Goal: Task Accomplishment & Management: Manage account settings

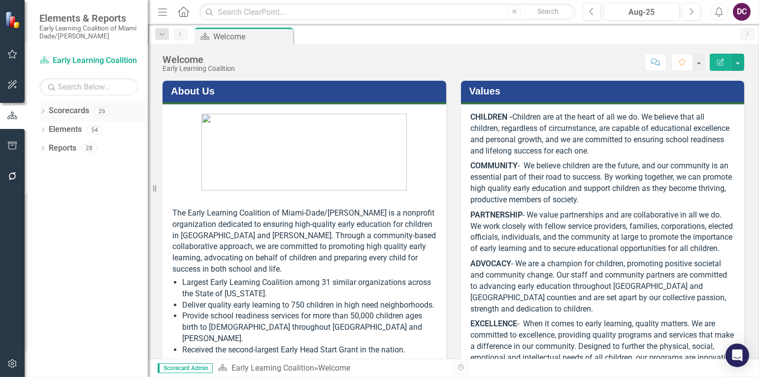
click at [75, 107] on link "Scorecards" at bounding box center [69, 110] width 40 height 11
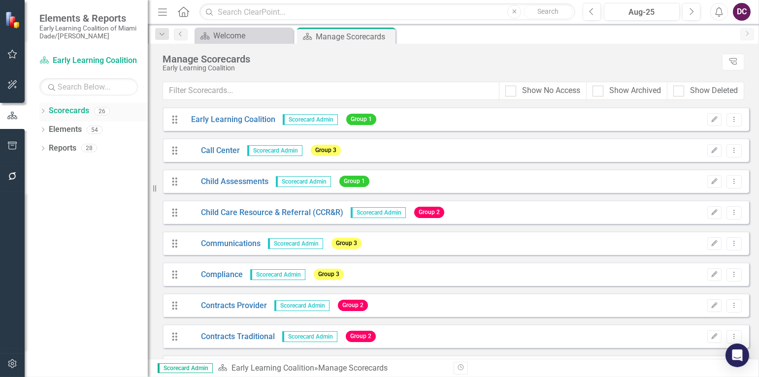
click at [43, 111] on icon "Dropdown" at bounding box center [42, 111] width 7 height 5
click at [54, 130] on link "Early Learning Coalition" at bounding box center [101, 129] width 94 height 11
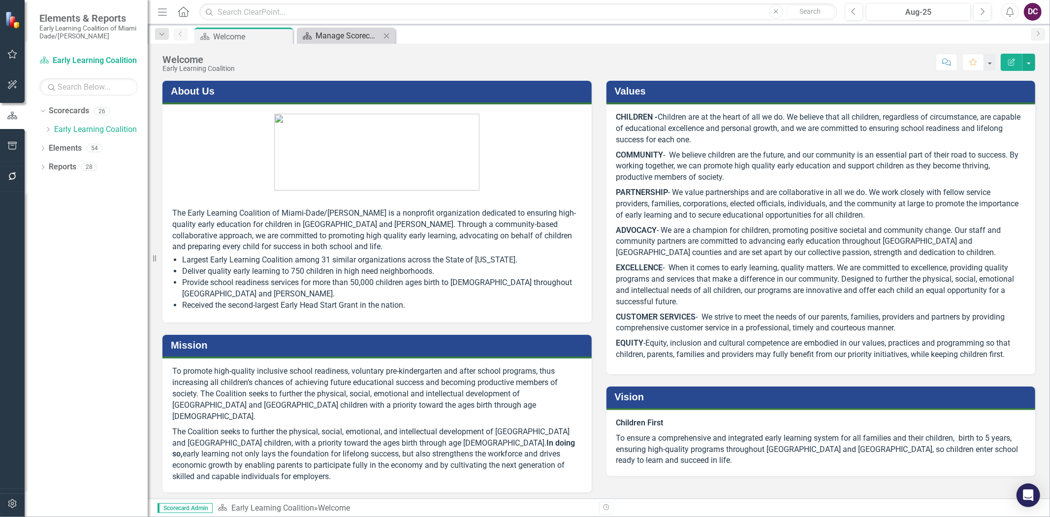
click at [358, 34] on div "Manage Scorecards" at bounding box center [348, 36] width 65 height 12
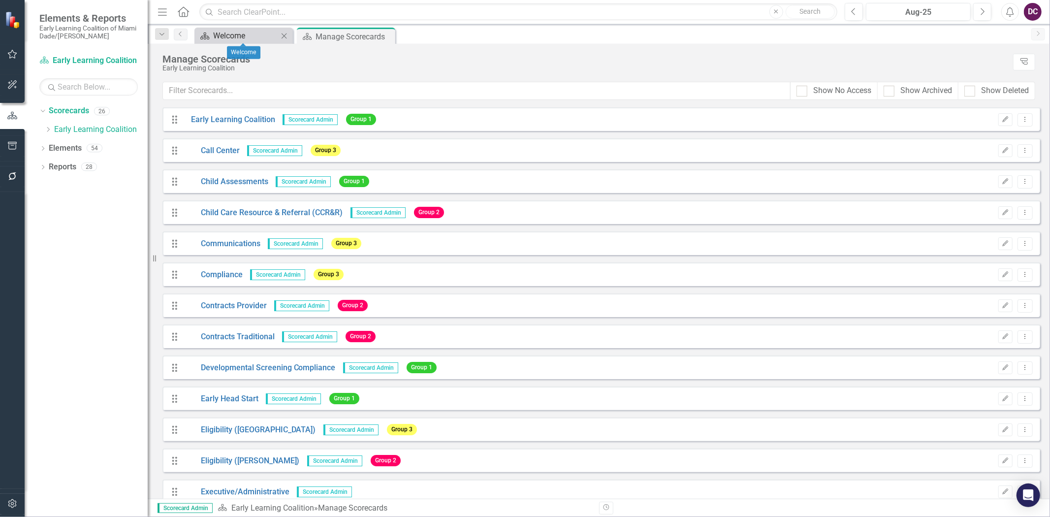
click at [238, 35] on div "Welcome" at bounding box center [245, 36] width 65 height 12
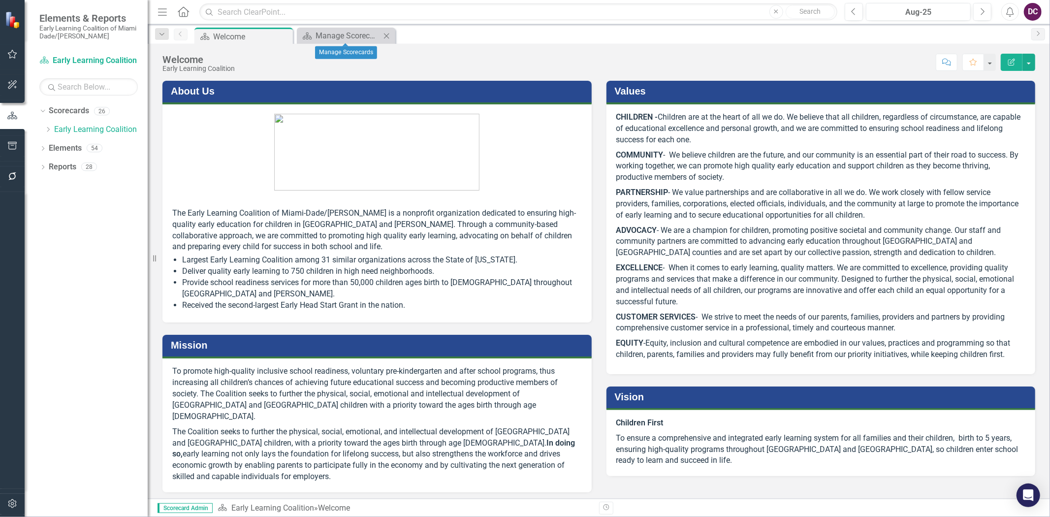
click at [388, 33] on icon "Close" at bounding box center [387, 36] width 10 height 8
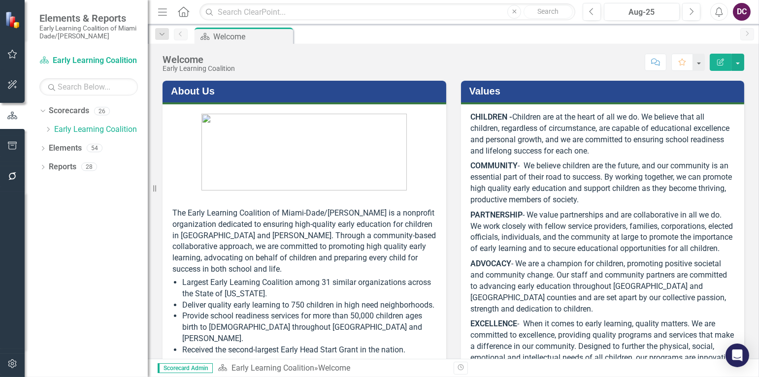
click at [63, 255] on div "Dropdown Scorecards 26 Dropdown Early Learning Coalition Call Center Child Asse…" at bounding box center [86, 240] width 123 height 274
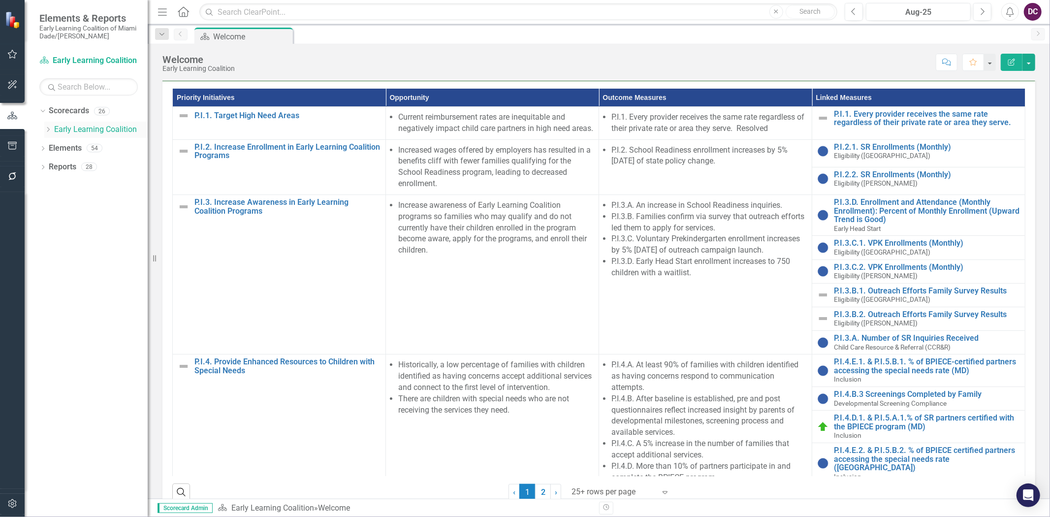
click at [47, 128] on icon "Dropdown" at bounding box center [47, 130] width 7 height 6
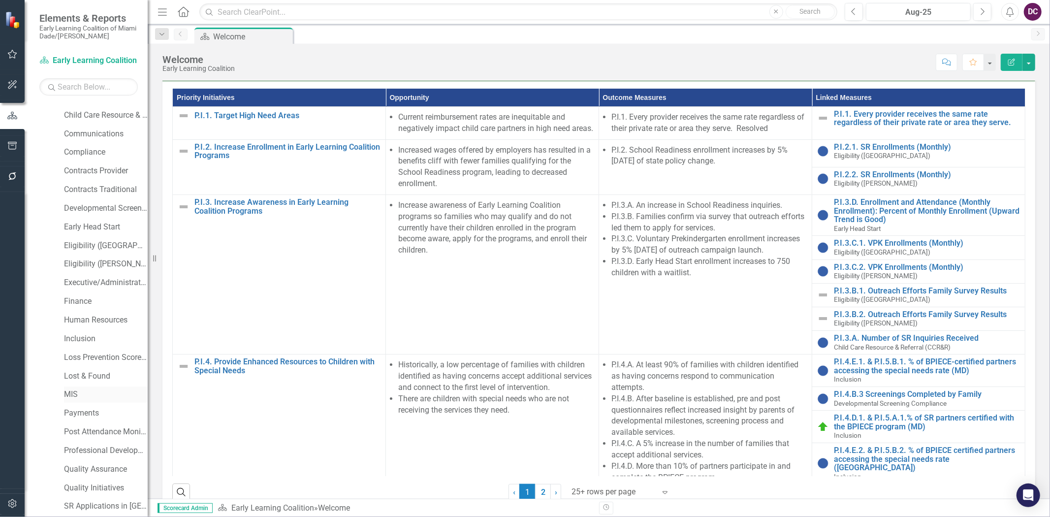
scroll to position [17, 0]
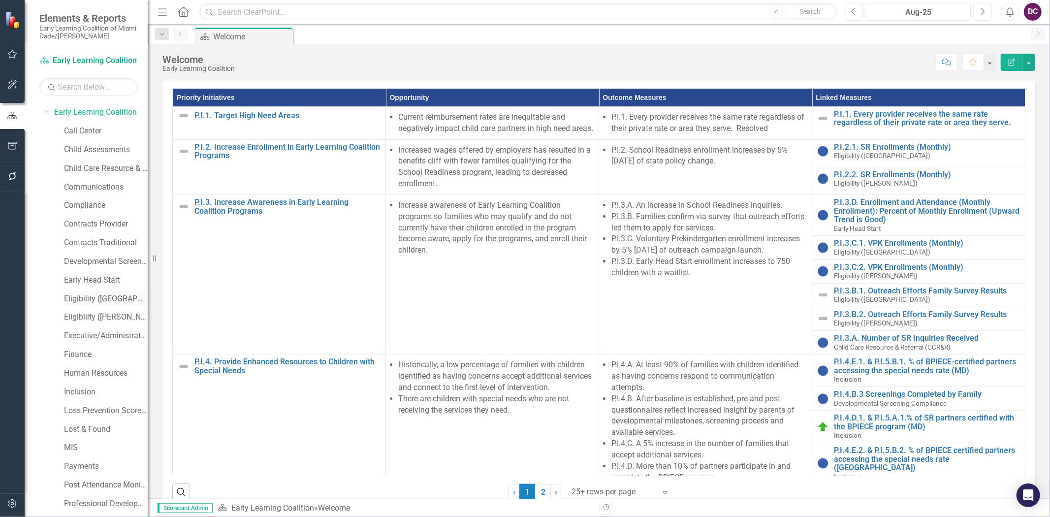
click at [90, 294] on link "Eligibility ([GEOGRAPHIC_DATA])" at bounding box center [106, 299] width 84 height 11
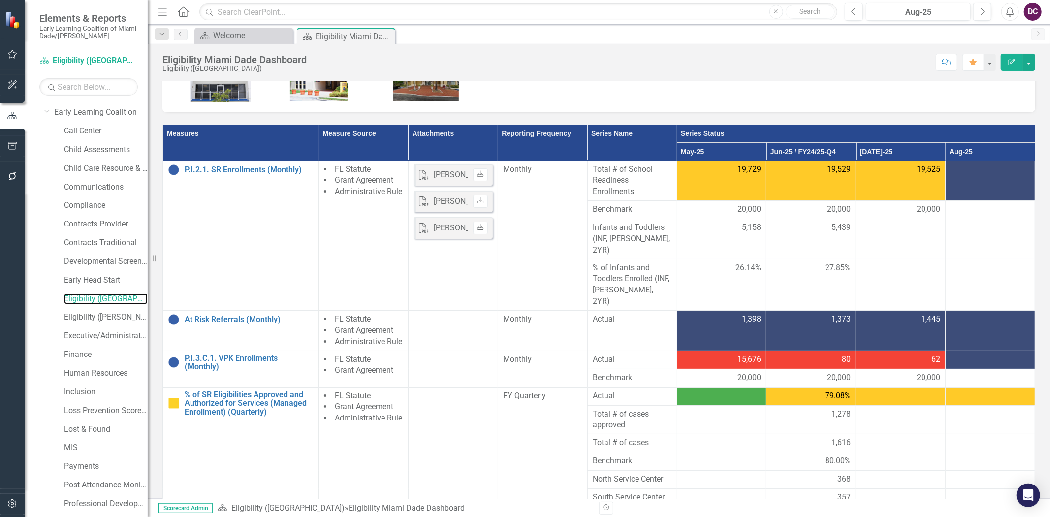
scroll to position [178, 0]
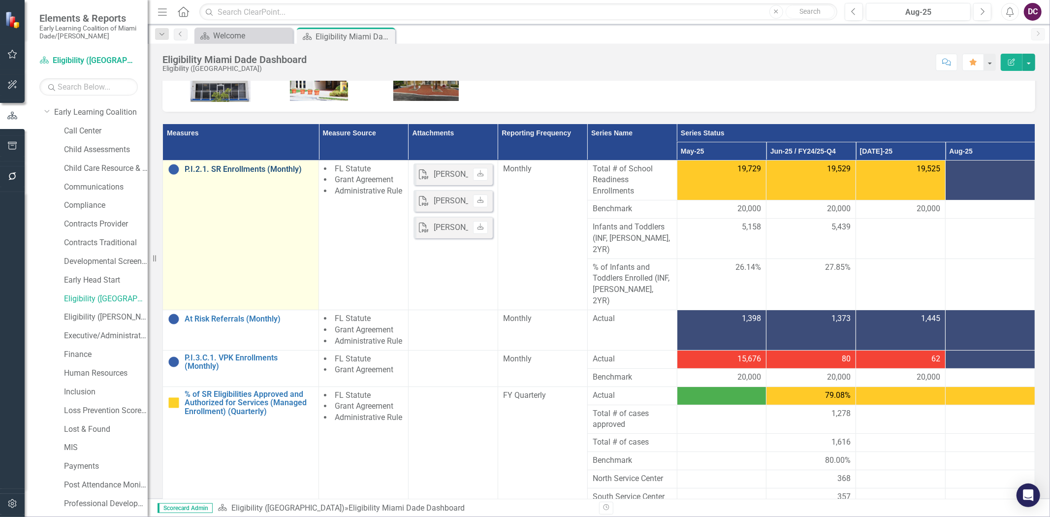
click at [261, 168] on link "P.I.2.1. SR Enrollments (Monthly)" at bounding box center [249, 169] width 129 height 9
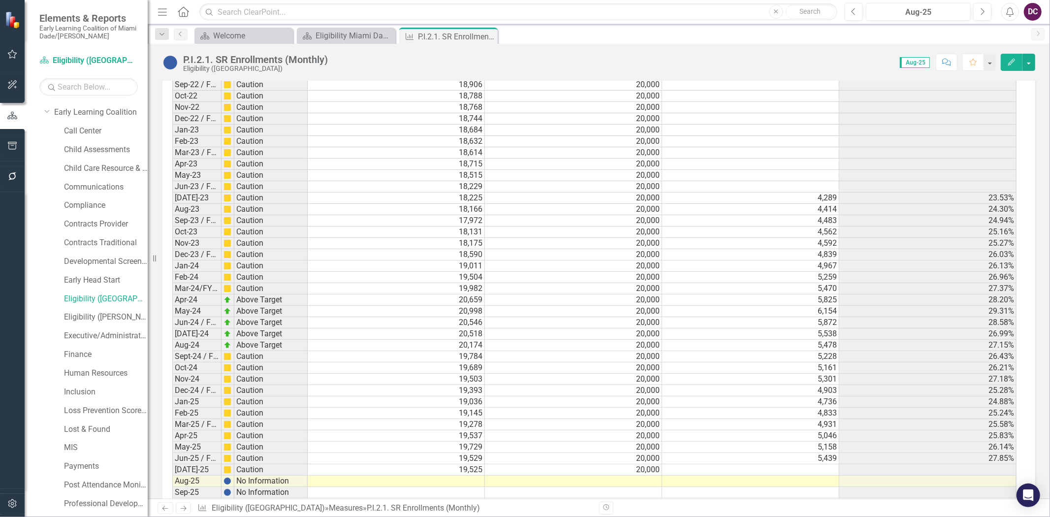
scroll to position [1418, 0]
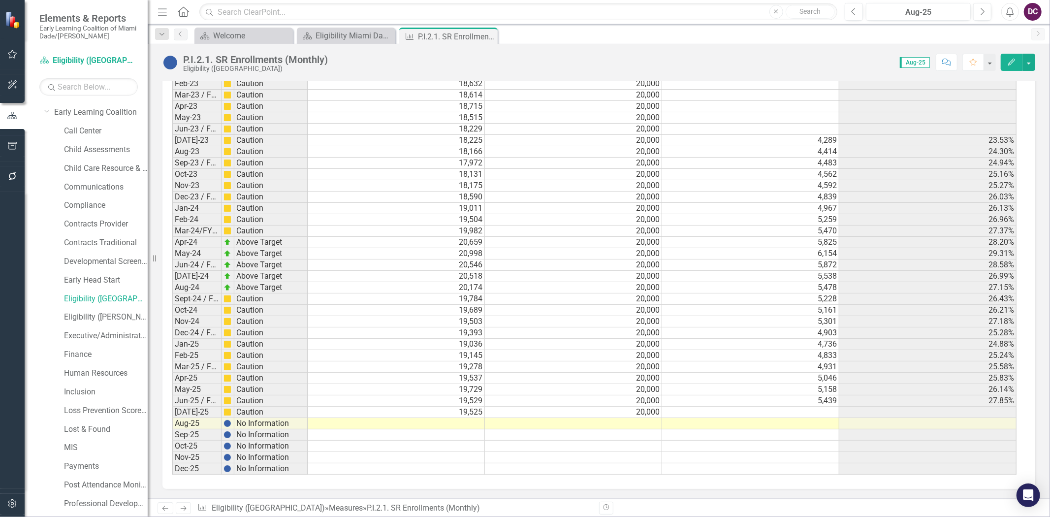
click at [624, 377] on td at bounding box center [573, 423] width 177 height 11
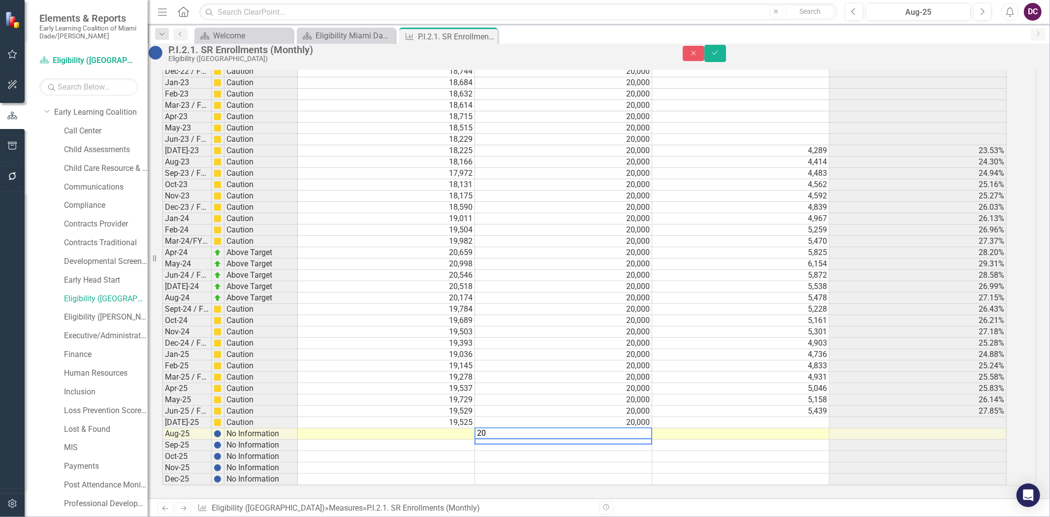
scroll to position [1419, 0]
type textarea "20000"
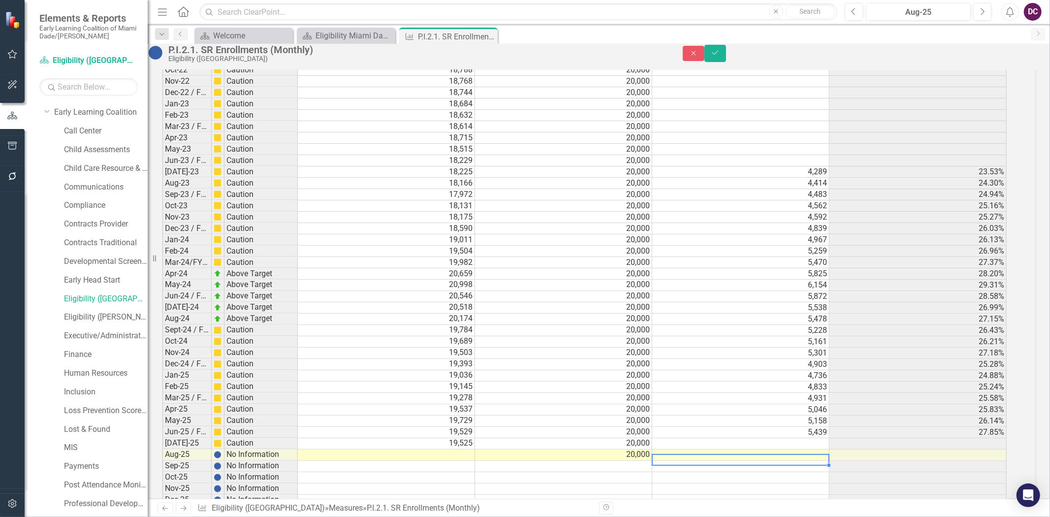
scroll to position [1420, 0]
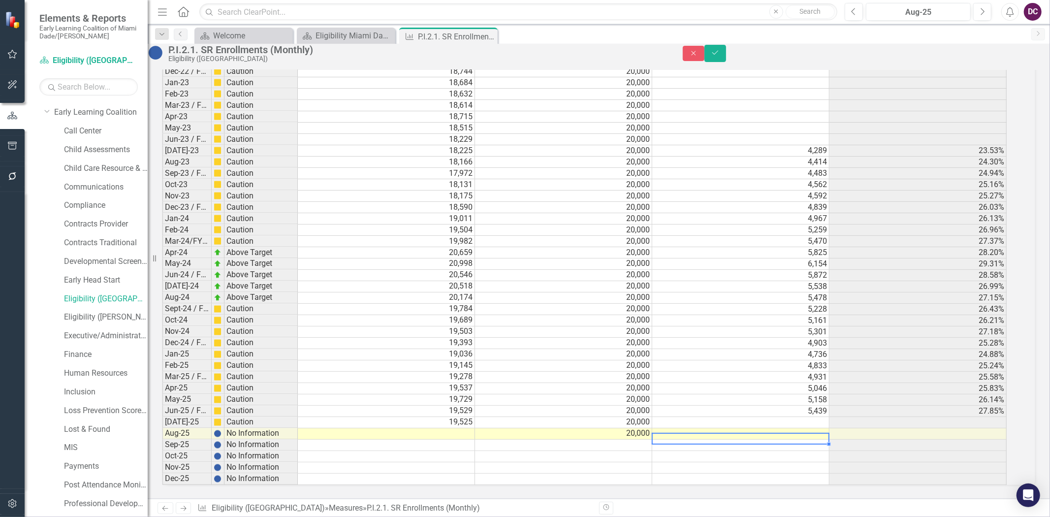
click at [430, 377] on td at bounding box center [386, 433] width 177 height 11
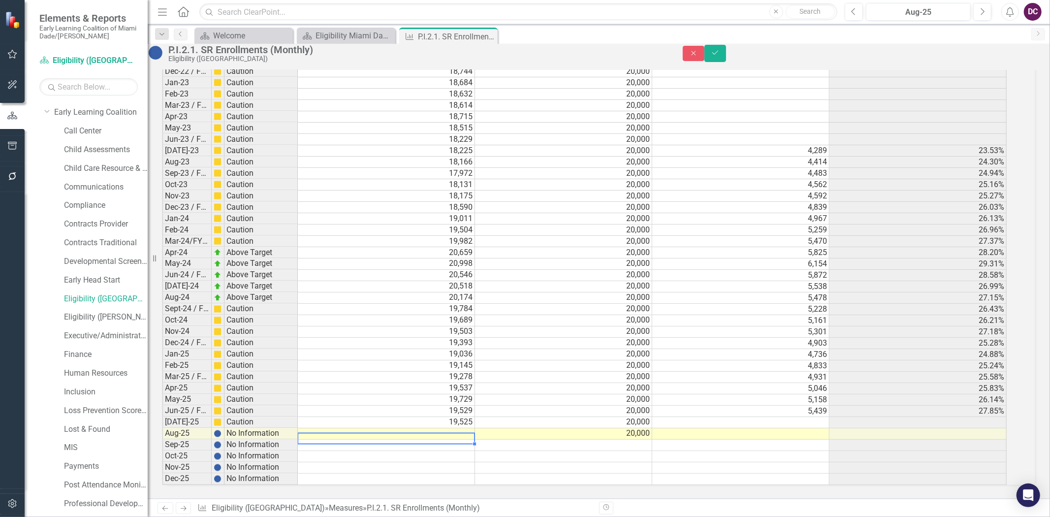
click at [429, 377] on td at bounding box center [386, 433] width 177 height 11
click at [377, 377] on textarea "1455." at bounding box center [386, 434] width 178 height 12
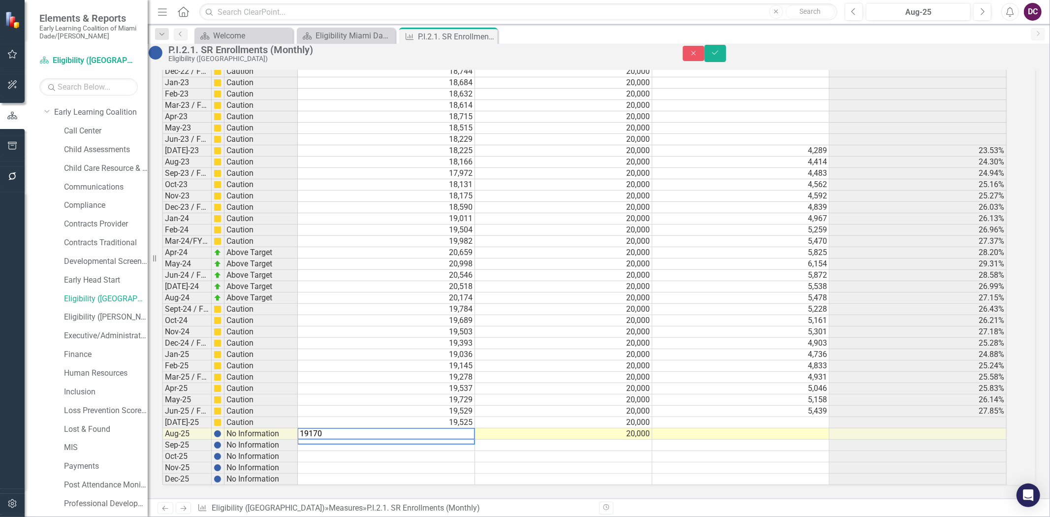
type textarea "20000"
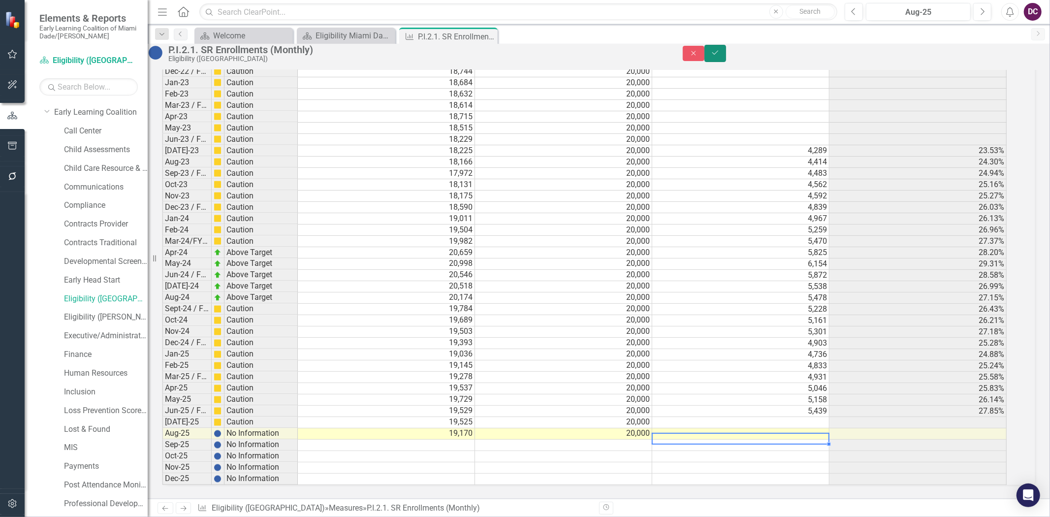
click at [720, 55] on icon "Save" at bounding box center [715, 52] width 9 height 7
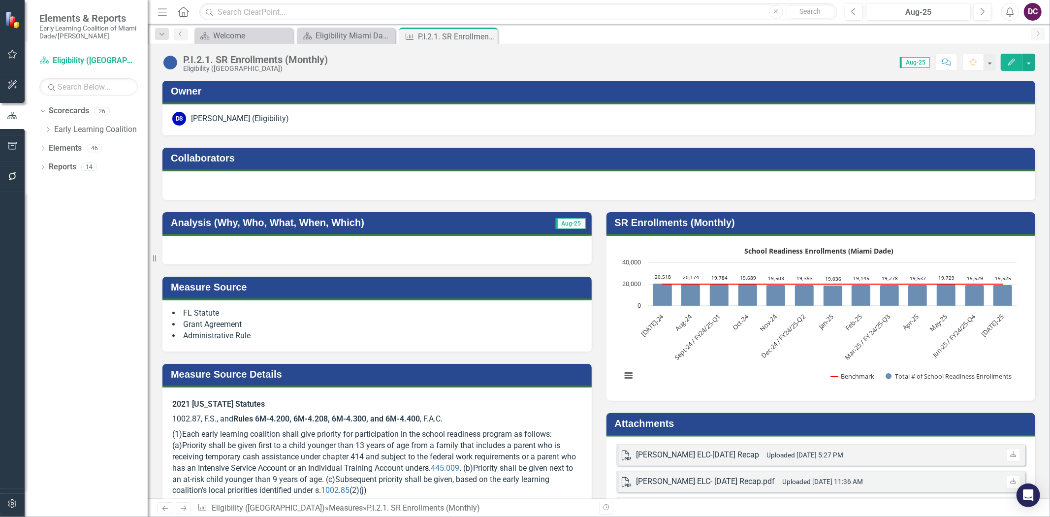
scroll to position [0, 0]
click at [758, 195] on div at bounding box center [599, 185] width 873 height 29
click at [758, 372] on rect "Interactive chart" at bounding box center [820, 317] width 406 height 148
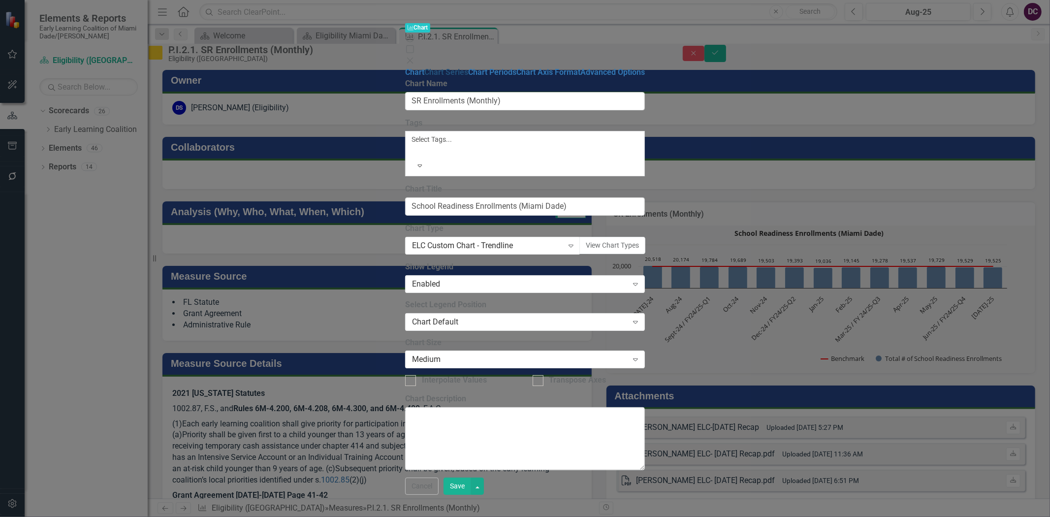
click at [424, 67] on link "Chart Series" at bounding box center [446, 71] width 44 height 9
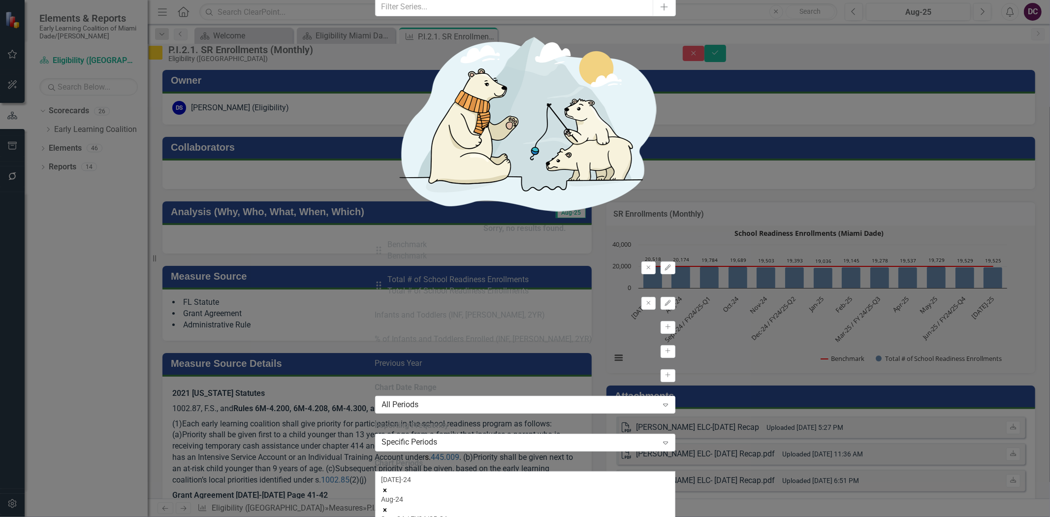
click at [389, 377] on icon "Remove Jul-24" at bounding box center [385, 490] width 7 height 7
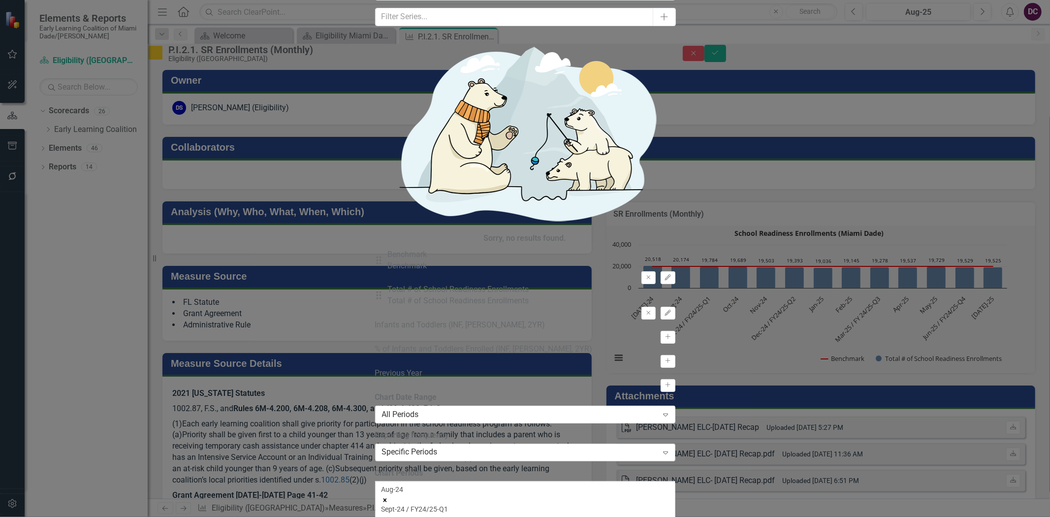
click at [446, 377] on div "Specific Periods" at bounding box center [520, 452] width 276 height 11
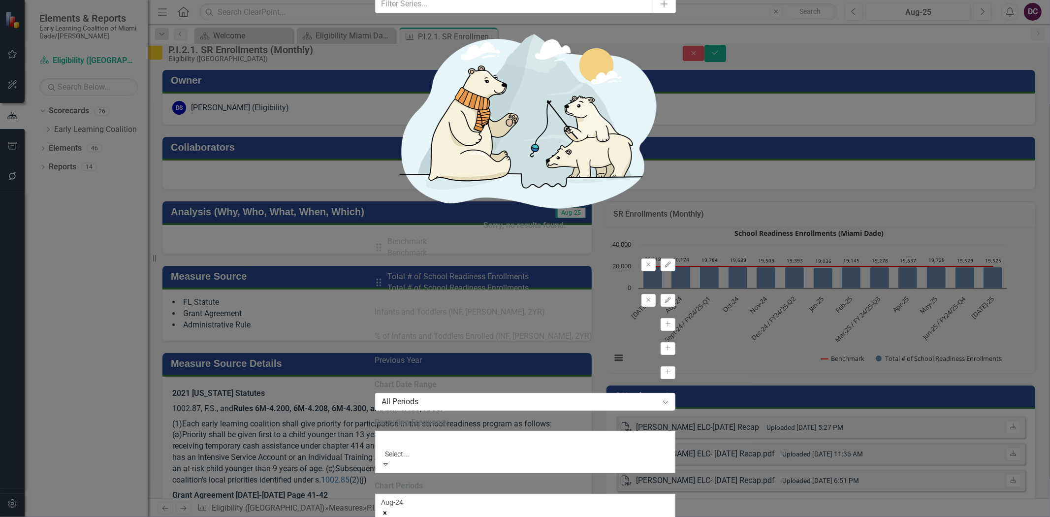
scroll to position [46, 0]
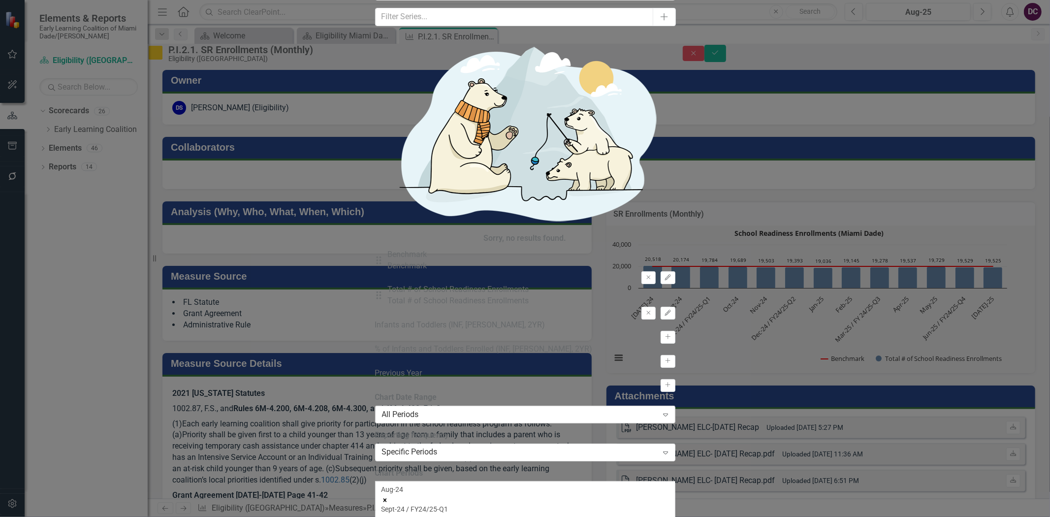
click at [464, 377] on div "All Periods" at bounding box center [520, 414] width 276 height 11
click at [514, 377] on div "Specific Periods" at bounding box center [520, 452] width 276 height 11
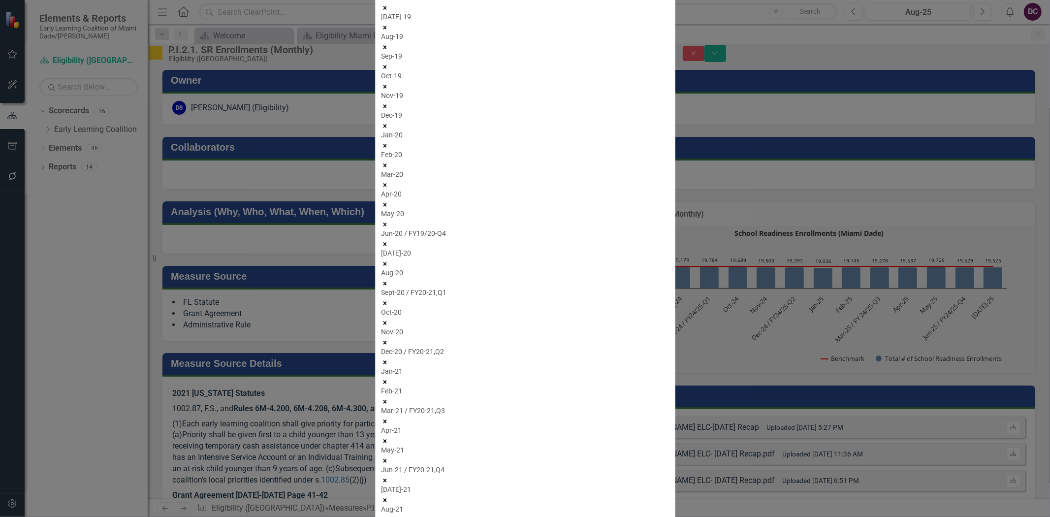
scroll to position [0, 0]
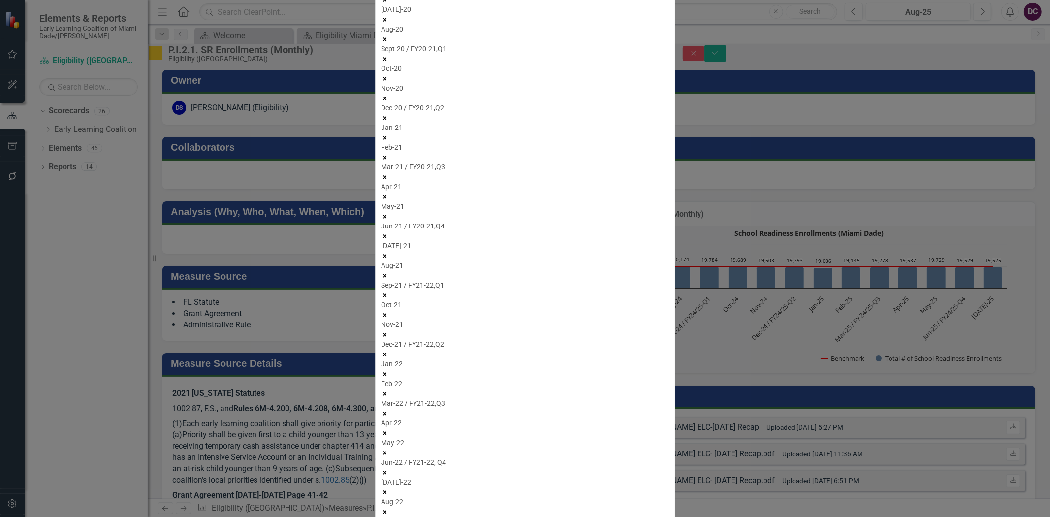
scroll to position [0, 0]
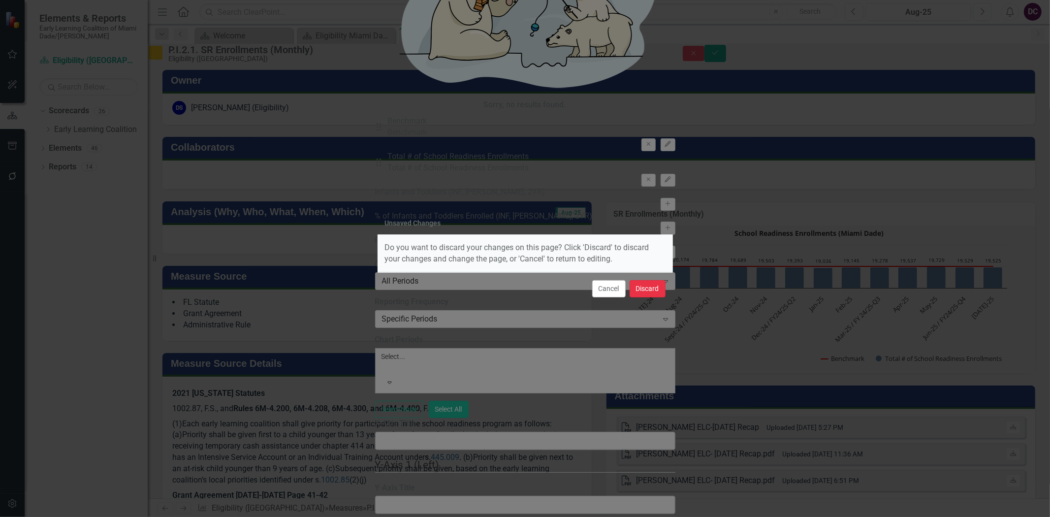
click at [643, 289] on button "Discard" at bounding box center [648, 288] width 36 height 17
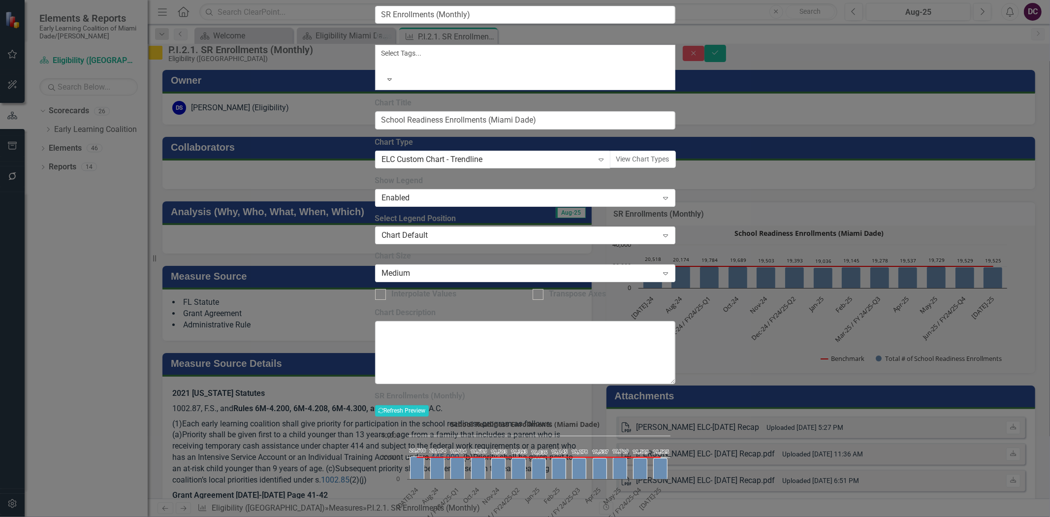
click at [267, 75] on div "Charts Chart SR Enrollments (Monthly) Help Maximize Close Chart Chart Series Ch…" at bounding box center [525, 258] width 1050 height 517
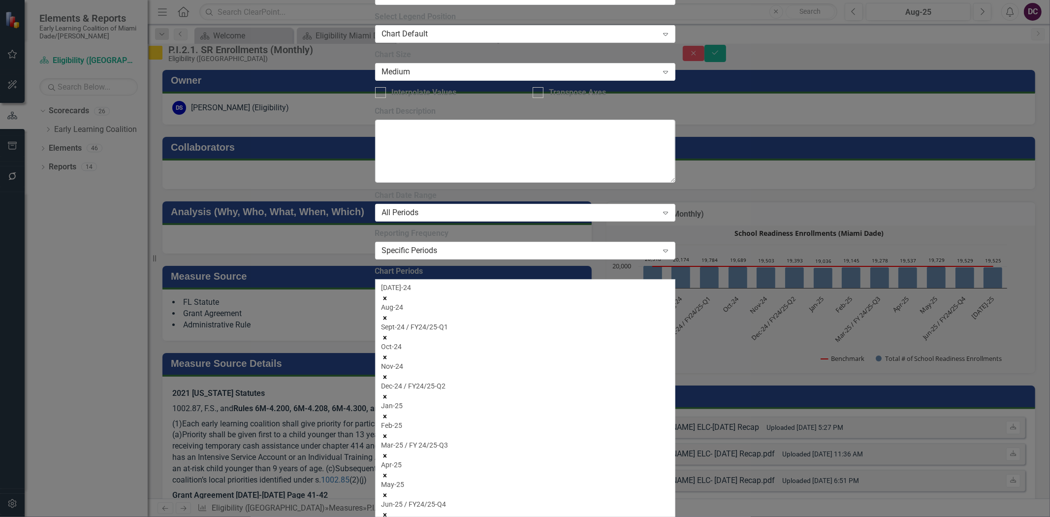
click at [389, 295] on icon "Remove Jul-24" at bounding box center [385, 298] width 7 height 7
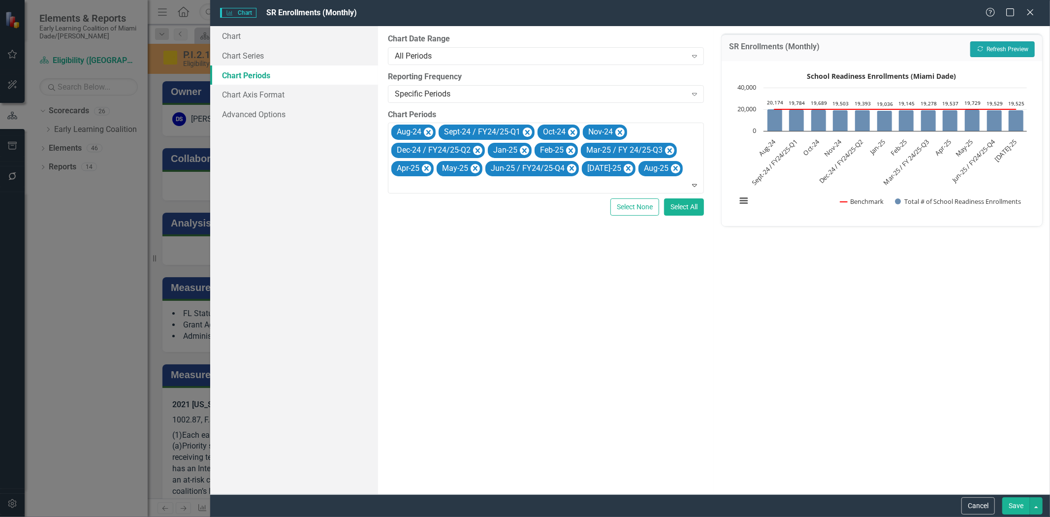
click at [1003, 50] on button "Recalculate Refresh Preview" at bounding box center [1003, 49] width 65 height 16
click at [1013, 501] on button "Save" at bounding box center [1017, 505] width 28 height 17
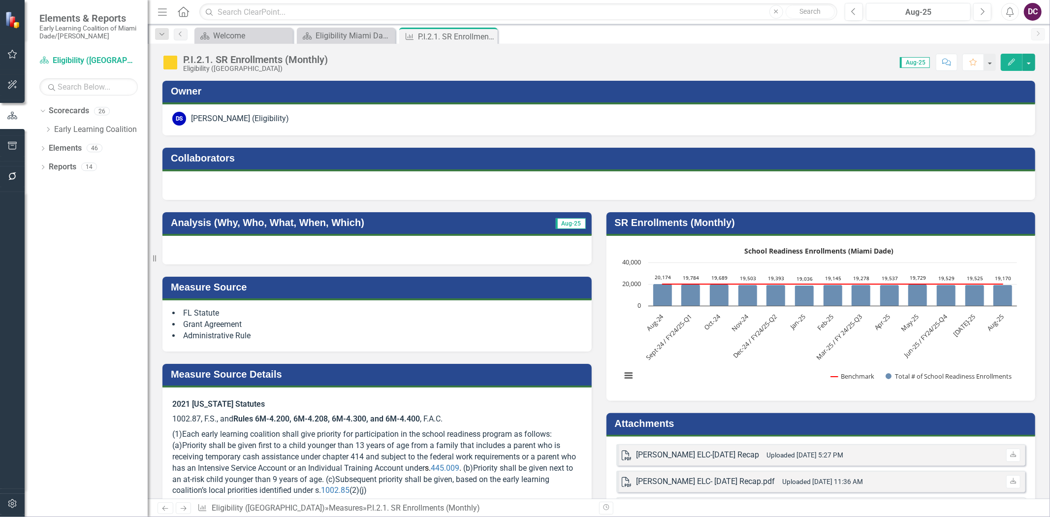
click at [866, 60] on div "Score: 0.00 Aug-25 Completed Comment Favorite Edit" at bounding box center [684, 62] width 703 height 17
click at [825, 184] on div at bounding box center [599, 185] width 873 height 29
click at [853, 127] on div "DS [PERSON_NAME] (Eligibility)" at bounding box center [599, 119] width 873 height 31
click at [366, 32] on div "Eligibility Miami Dade Dashboard" at bounding box center [348, 36] width 65 height 12
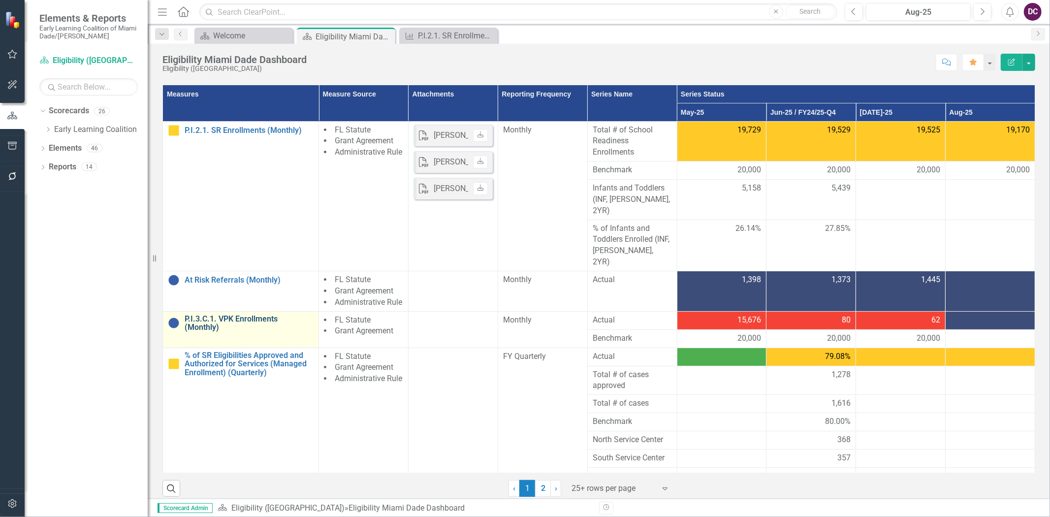
scroll to position [219, 0]
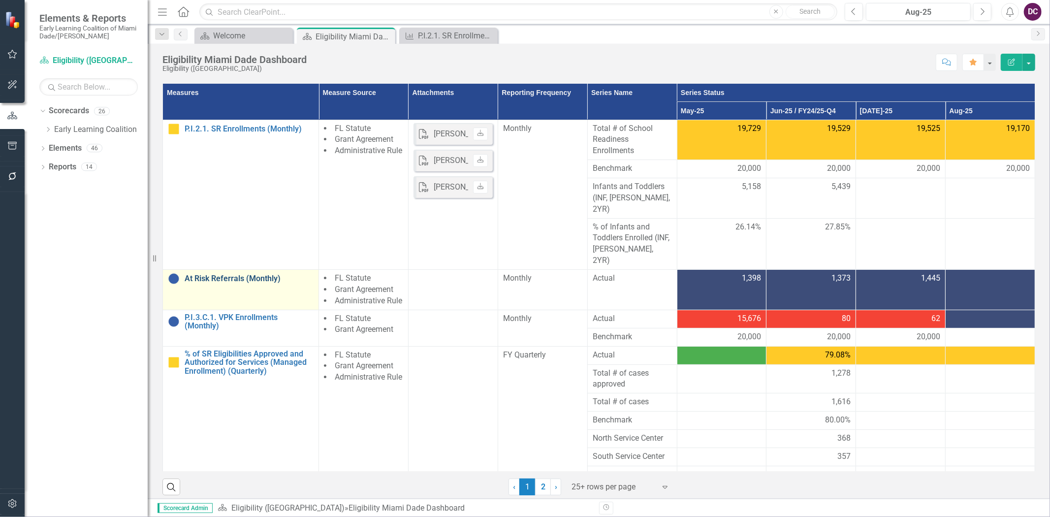
click at [238, 274] on link "At Risk Referrals (Monthly)" at bounding box center [249, 278] width 129 height 9
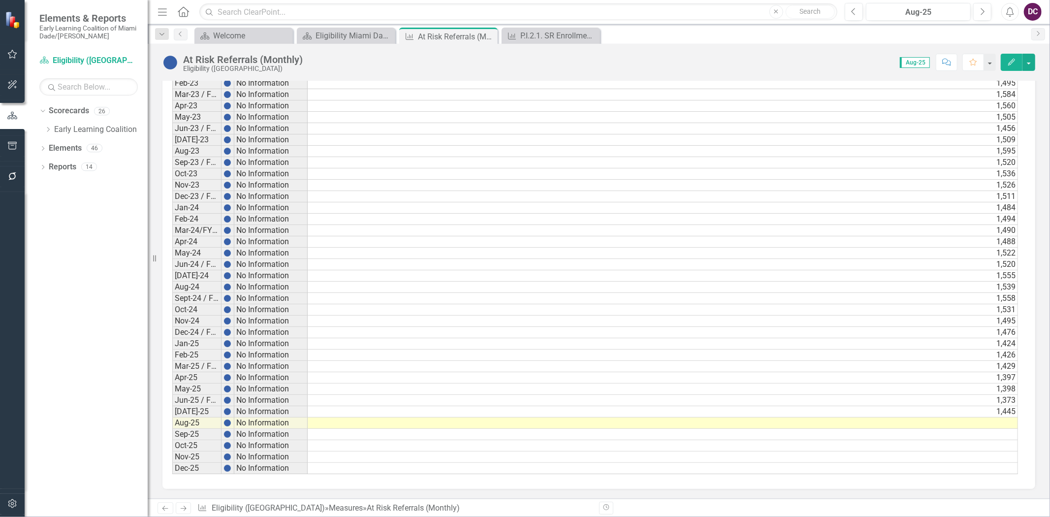
scroll to position [0, 7]
click at [992, 420] on td at bounding box center [663, 423] width 711 height 11
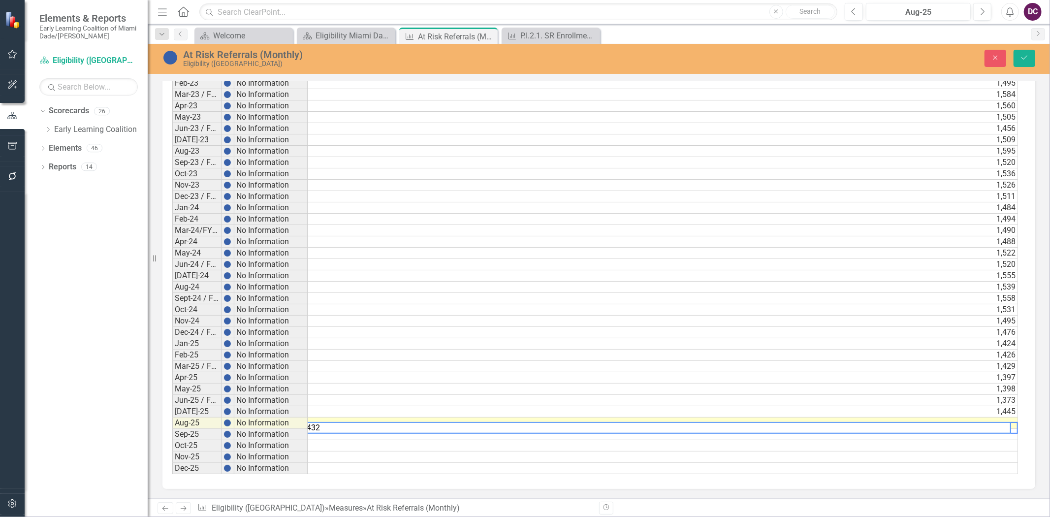
scroll to position [1745, 0]
type textarea "1"
type textarea "1432"
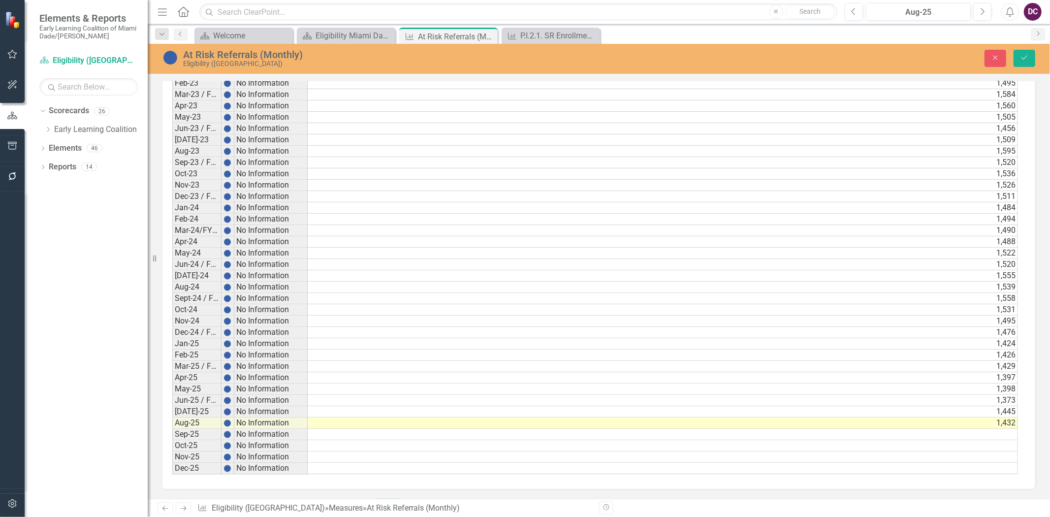
scroll to position [0, 7]
click at [1030, 60] on button "Save" at bounding box center [1025, 58] width 22 height 17
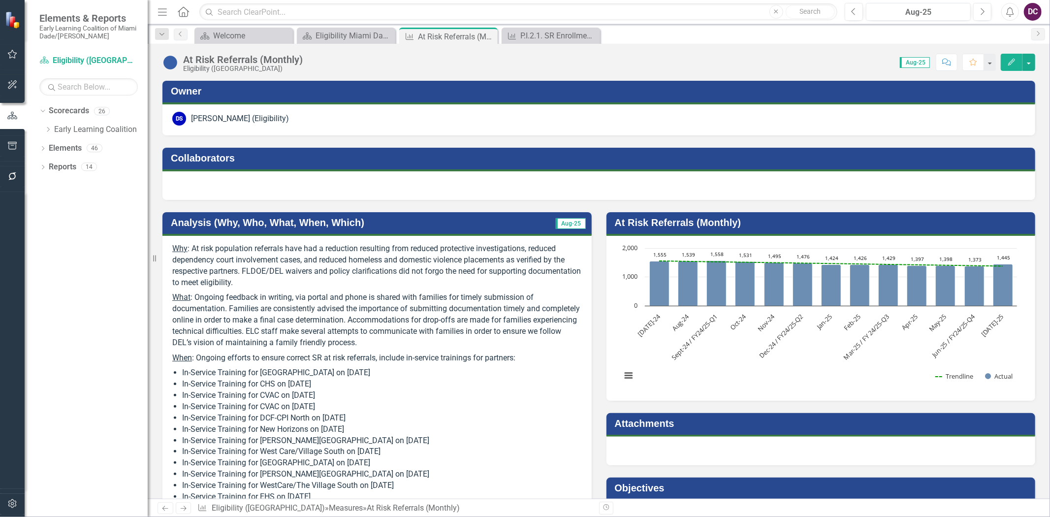
click at [791, 376] on rect "Interactive chart" at bounding box center [820, 317] width 406 height 148
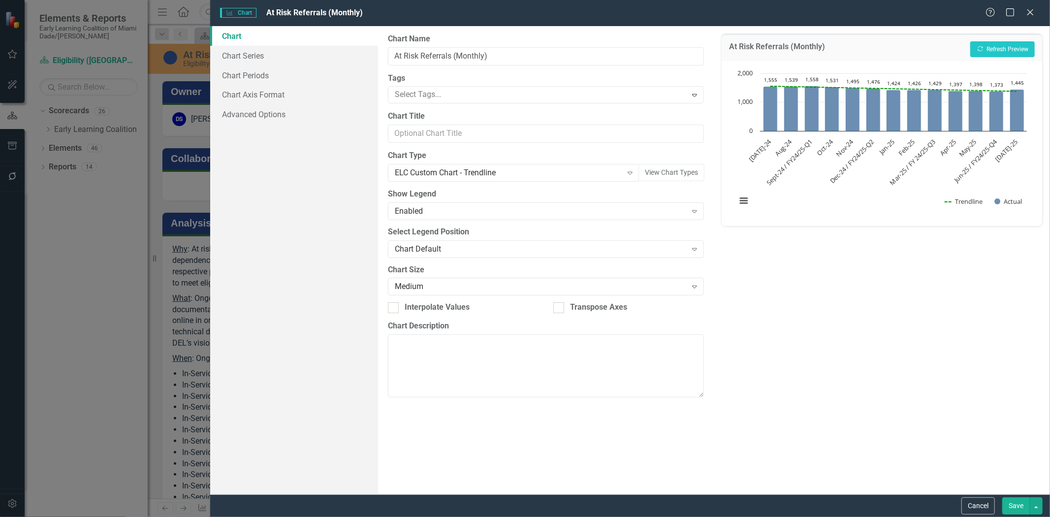
click at [1037, 16] on div "Help Maximize Close" at bounding box center [1013, 12] width 55 height 11
click at [1035, 15] on icon "Close" at bounding box center [1030, 11] width 12 height 9
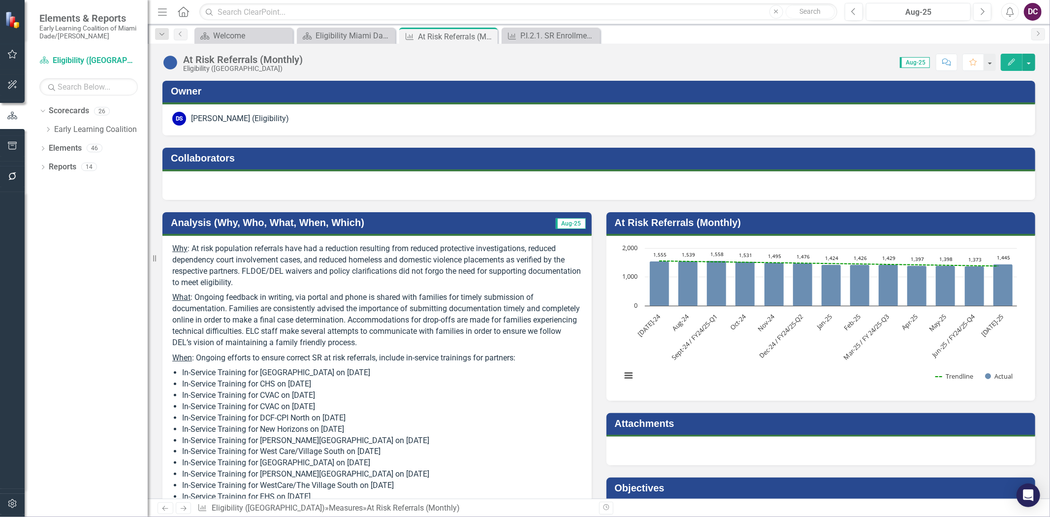
drag, startPoint x: 925, startPoint y: 387, endPoint x: 725, endPoint y: 345, distance: 203.9
click at [725, 345] on rect "Interactive chart" at bounding box center [820, 317] width 406 height 148
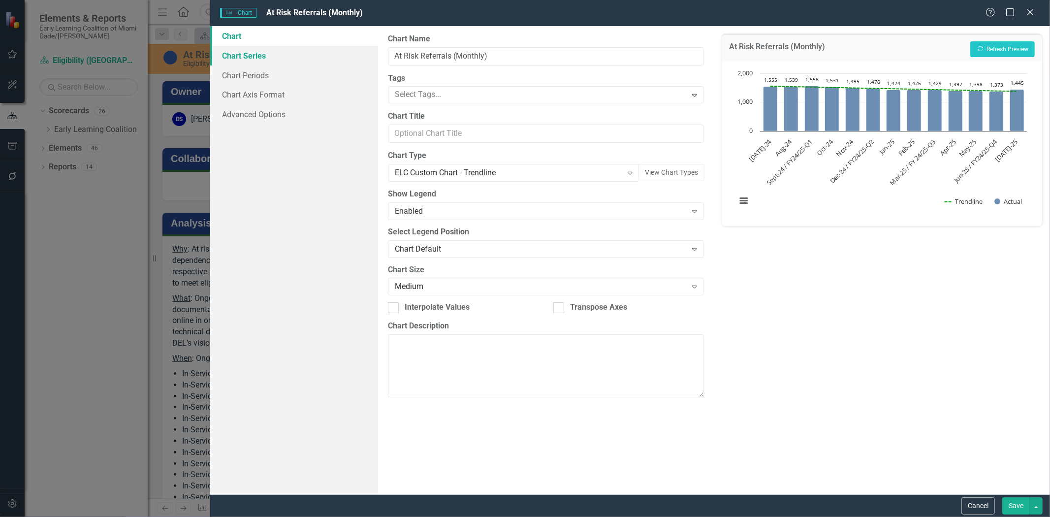
click at [245, 57] on link "Chart Series" at bounding box center [294, 56] width 168 height 20
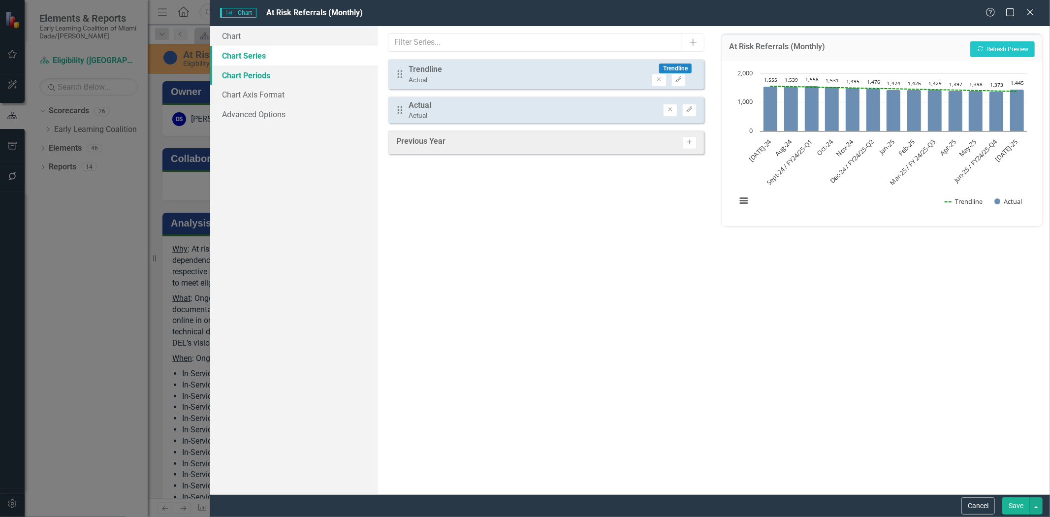
click at [244, 75] on link "Chart Periods" at bounding box center [294, 75] width 168 height 20
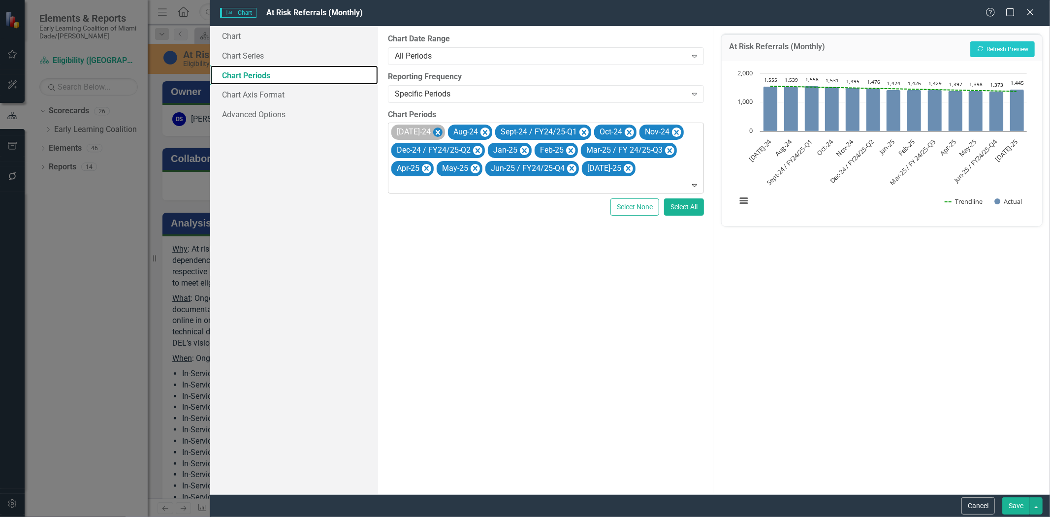
click at [433, 129] on icon "Remove Jul-24" at bounding box center [437, 133] width 9 height 12
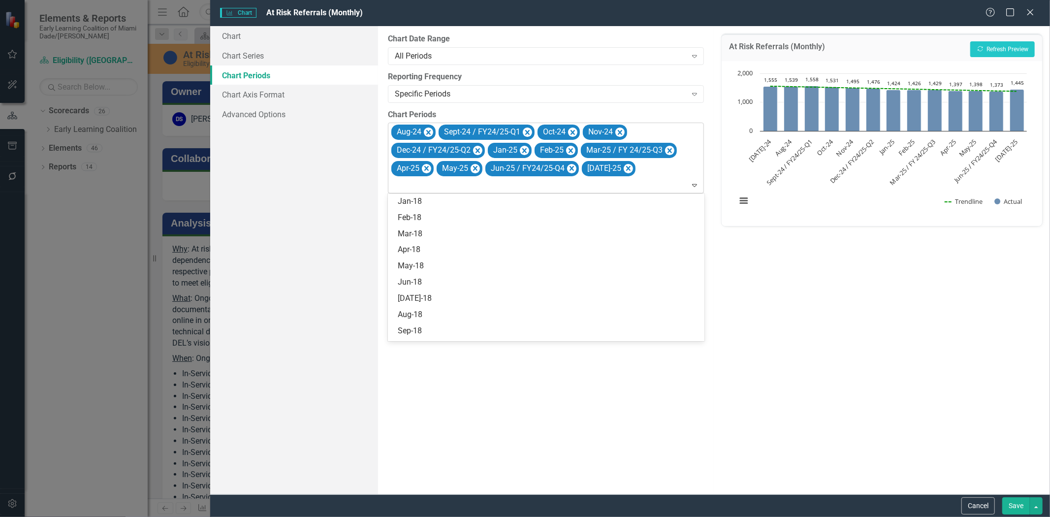
click at [696, 185] on icon at bounding box center [694, 185] width 5 height 3
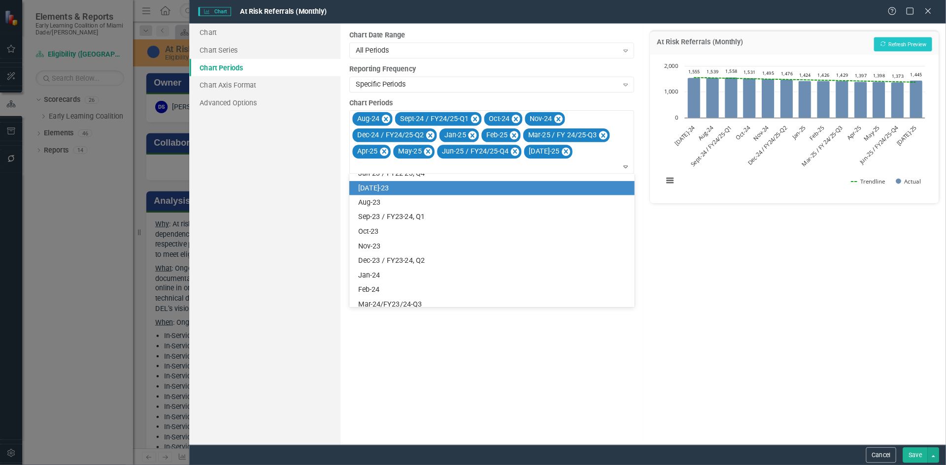
scroll to position [1149, 0]
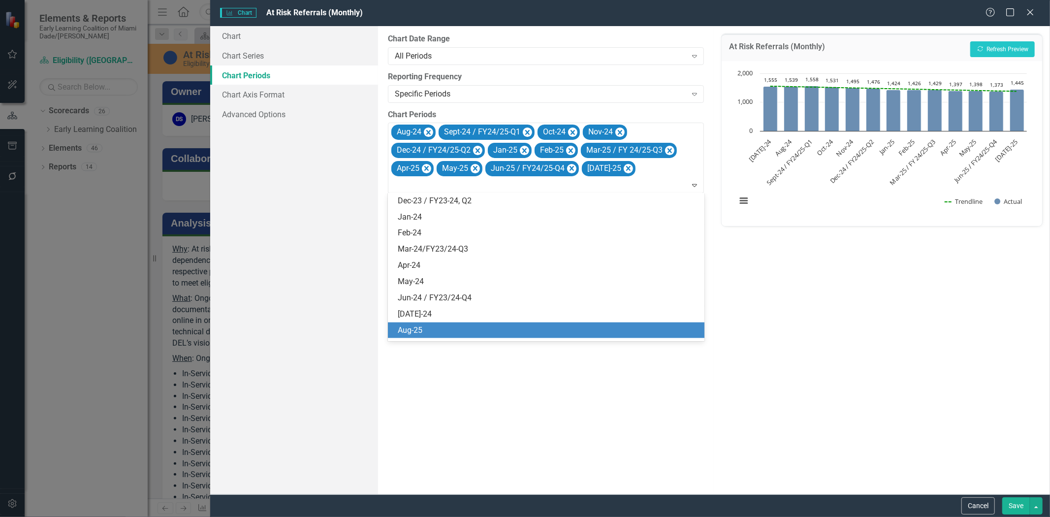
click at [430, 330] on div "Aug-25" at bounding box center [548, 330] width 301 height 11
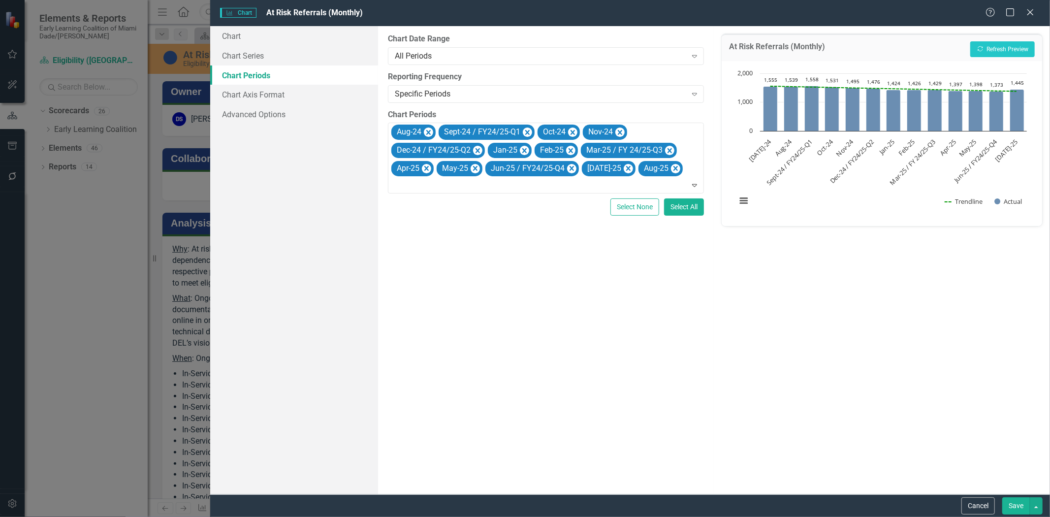
click at [1016, 507] on button "Save" at bounding box center [1017, 505] width 28 height 17
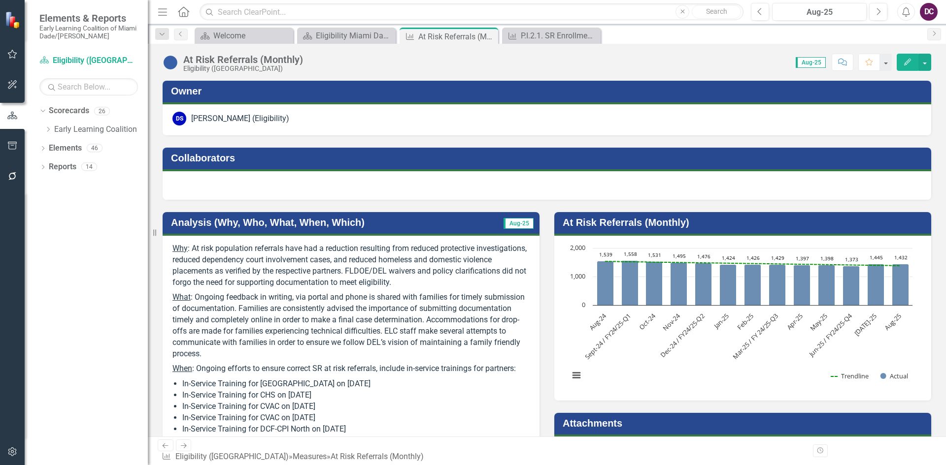
click at [711, 31] on div "Scorecard Welcome Close Scorecard Eligibility Miami Dade Dashboard Close Measur…" at bounding box center [557, 36] width 729 height 16
click at [456, 36] on div "At Risk Referrals (Monthly)" at bounding box center [444, 37] width 53 height 12
click at [549, 34] on div "P.I.2.1. SR Enrollments (Monthly)" at bounding box center [553, 36] width 65 height 12
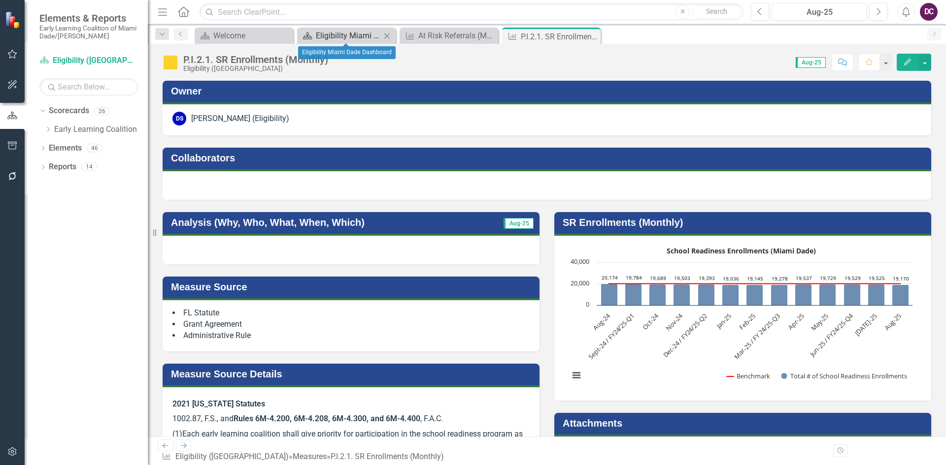
click at [316, 35] on div "Eligibility Miami Dade Dashboard" at bounding box center [348, 36] width 65 height 12
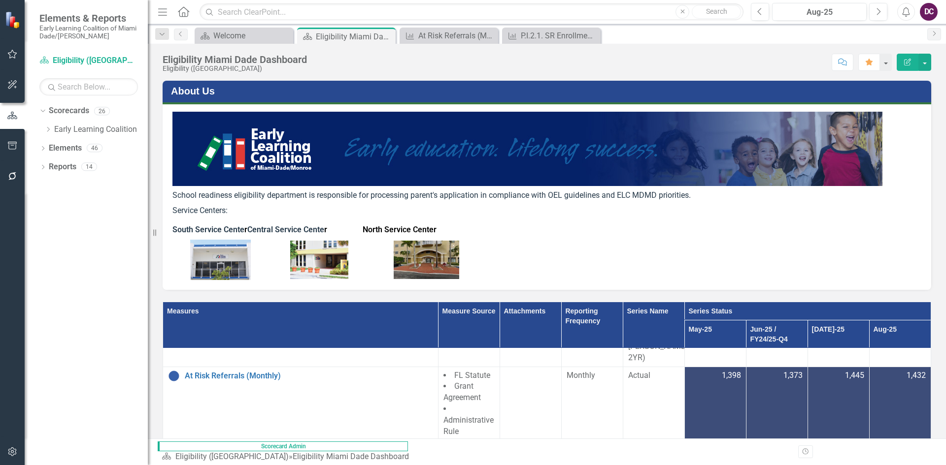
scroll to position [148, 0]
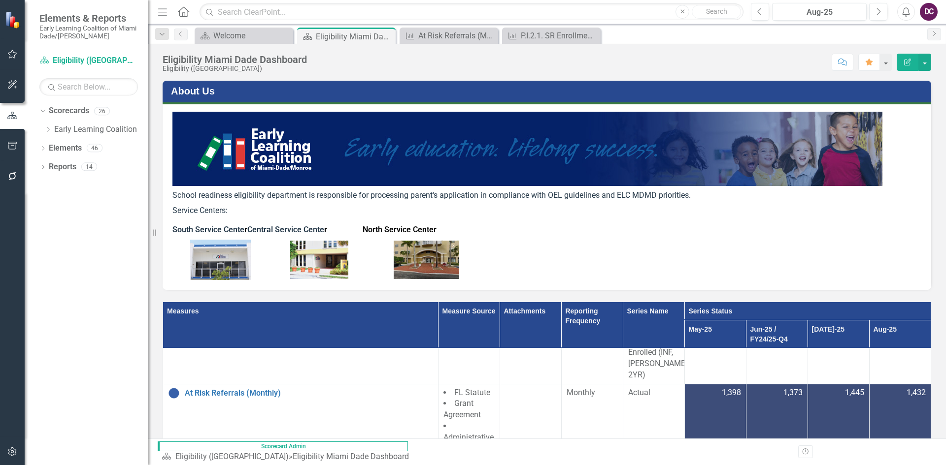
click at [226, 463] on link "P.I.3.C.1. VPK Enrollments (Monthly)" at bounding box center [309, 467] width 248 height 9
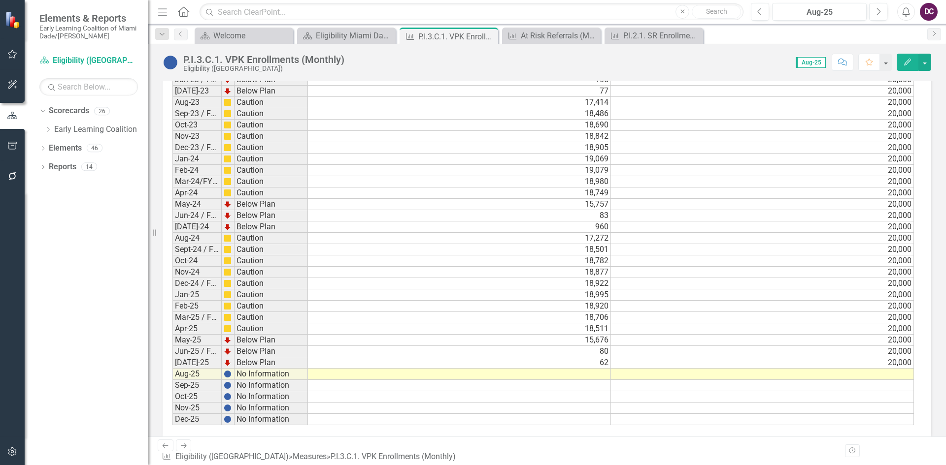
scroll to position [1450, 0]
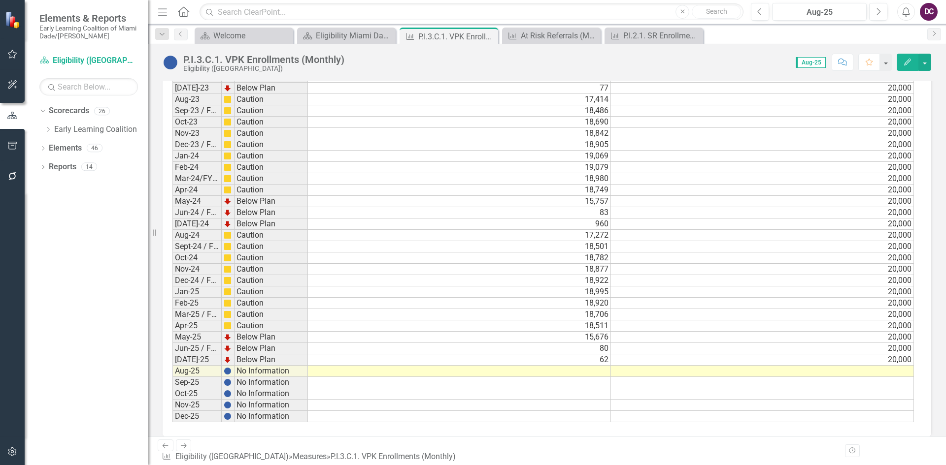
click at [863, 370] on td at bounding box center [762, 371] width 303 height 11
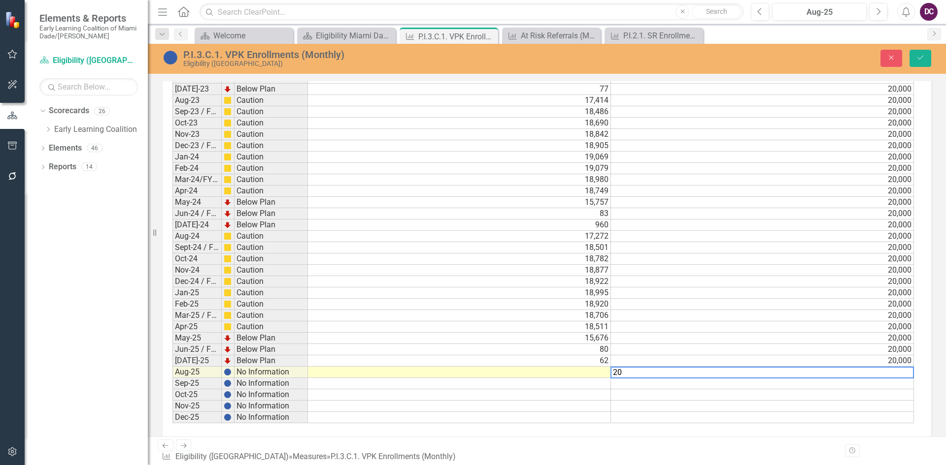
scroll to position [1450, 0]
type textarea "20000"
click at [575, 371] on td at bounding box center [459, 371] width 303 height 11
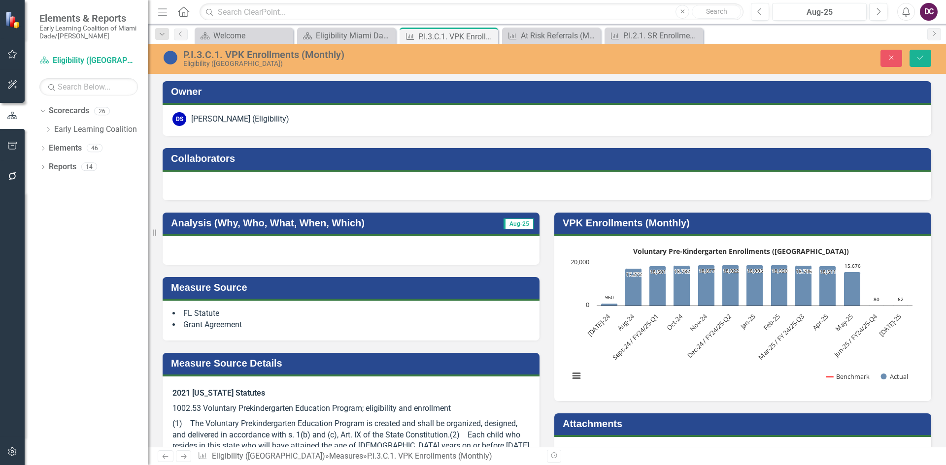
scroll to position [1450, 0]
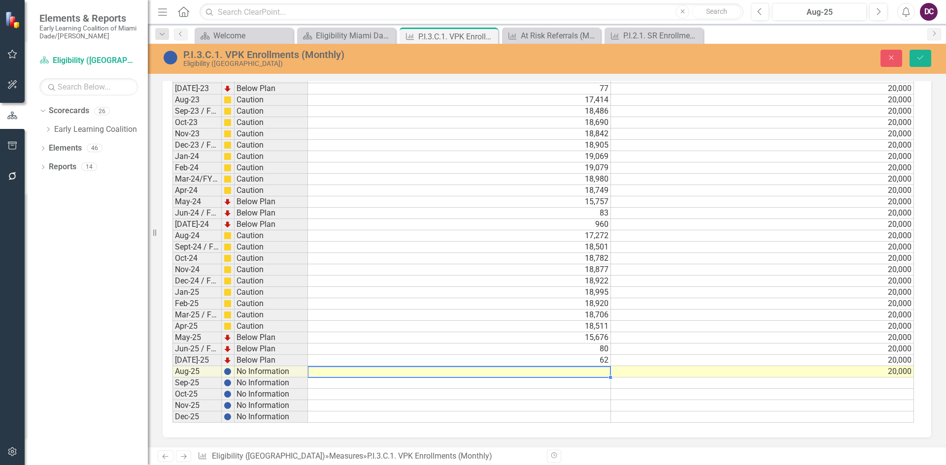
click at [586, 373] on td at bounding box center [459, 371] width 303 height 11
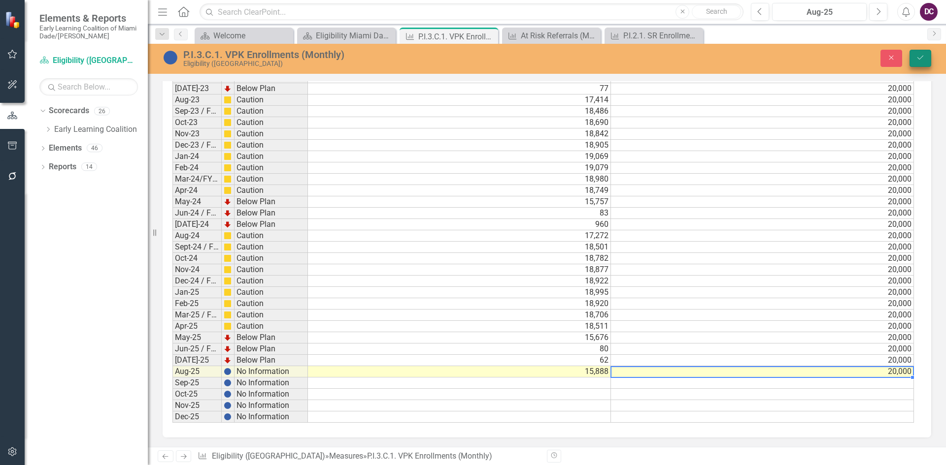
type textarea "20000"
drag, startPoint x: 918, startPoint y: 54, endPoint x: 521, endPoint y: 228, distance: 433.3
click at [918, 54] on button "Save" at bounding box center [920, 58] width 22 height 17
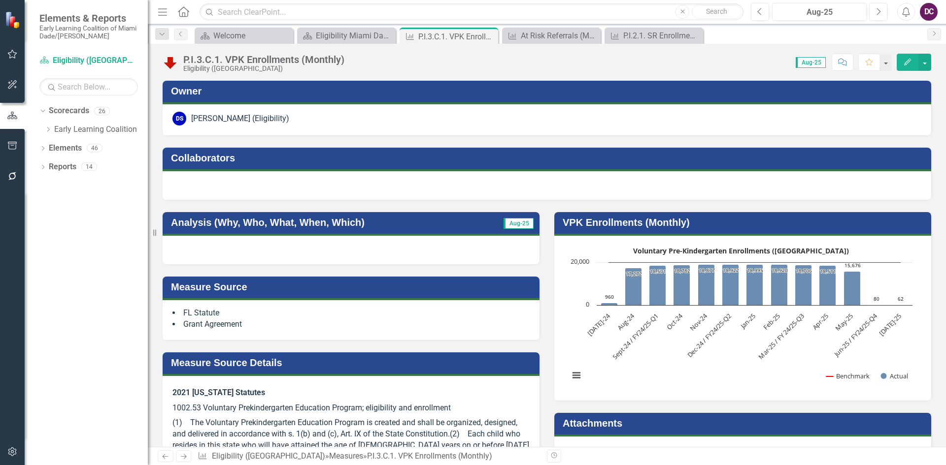
click at [648, 350] on rect "Interactive chart" at bounding box center [740, 317] width 353 height 148
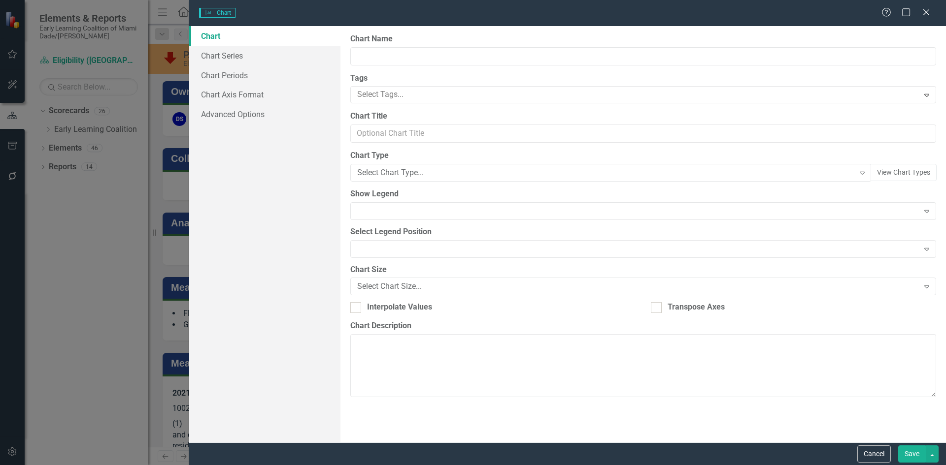
type input "VPK Enrollments (Monthly)"
type input "Voluntary Pre-Kindergarten Enrollments ([GEOGRAPHIC_DATA])"
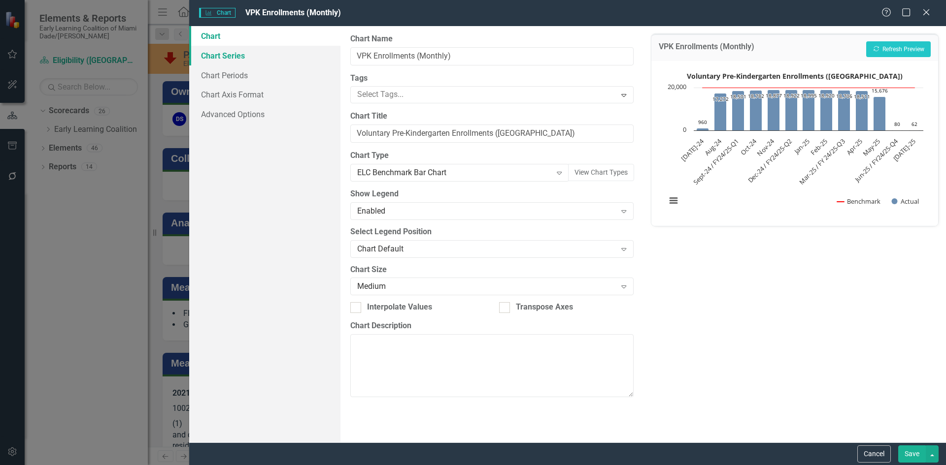
click at [245, 60] on link "Chart Series" at bounding box center [264, 56] width 151 height 20
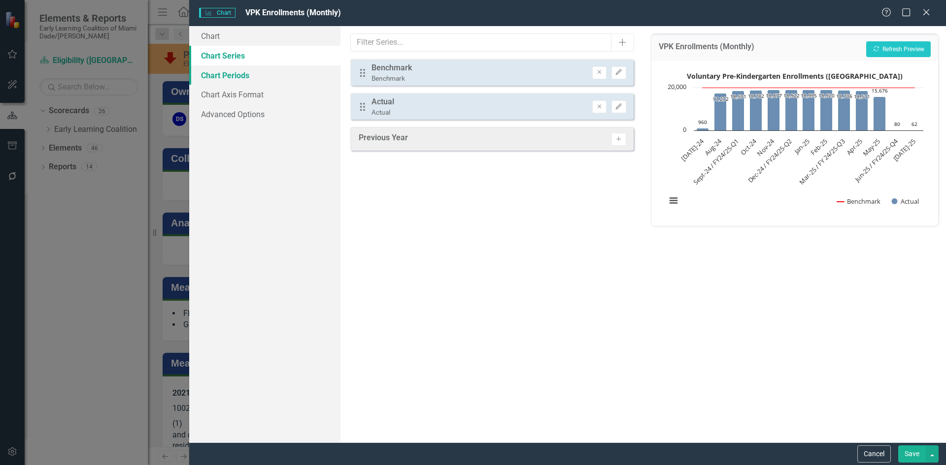
click at [229, 74] on link "Chart Periods" at bounding box center [264, 75] width 151 height 20
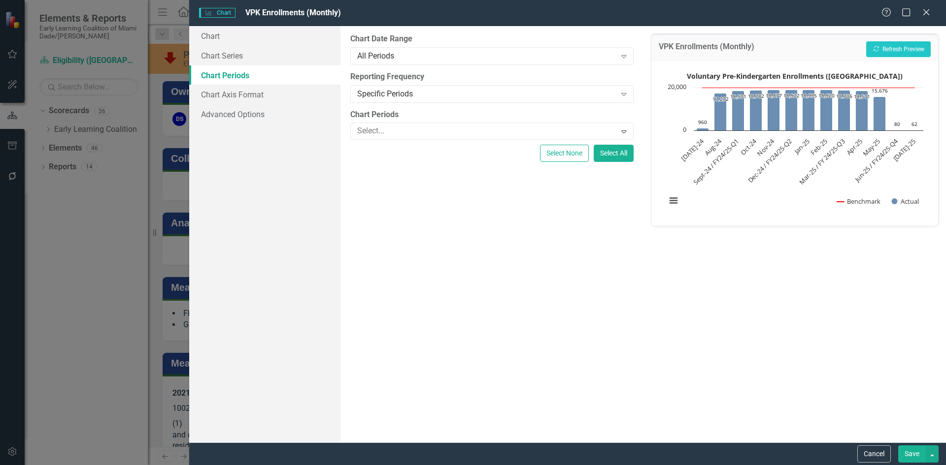
click at [85, 257] on div "Charts Chart VPK Enrollments (Monthly) Help Maximize Close Chart Chart Series C…" at bounding box center [473, 232] width 946 height 465
click at [921, 19] on div "Charts Chart VPK Enrollments (Monthly) Help Maximize Close" at bounding box center [567, 13] width 756 height 26
click at [924, 13] on icon "Close" at bounding box center [925, 11] width 12 height 9
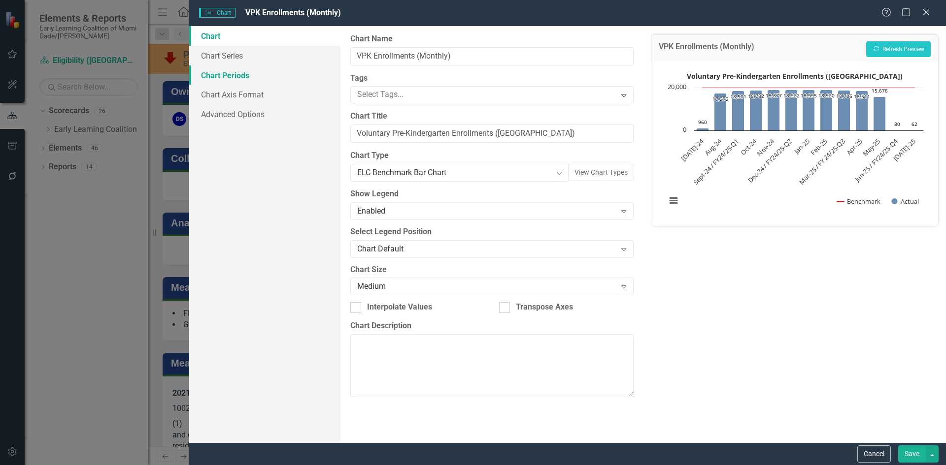
click at [255, 82] on link "Chart Periods" at bounding box center [264, 75] width 151 height 20
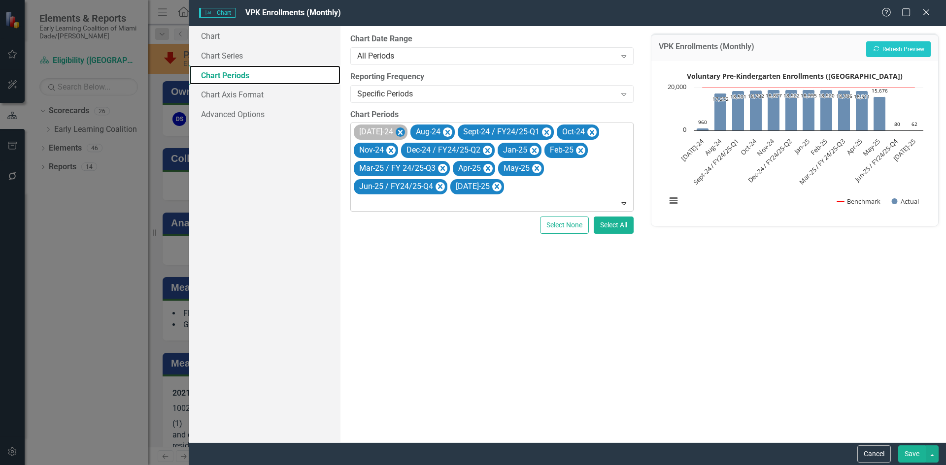
click at [395, 129] on icon "Remove Jul-24" at bounding box center [399, 133] width 9 height 12
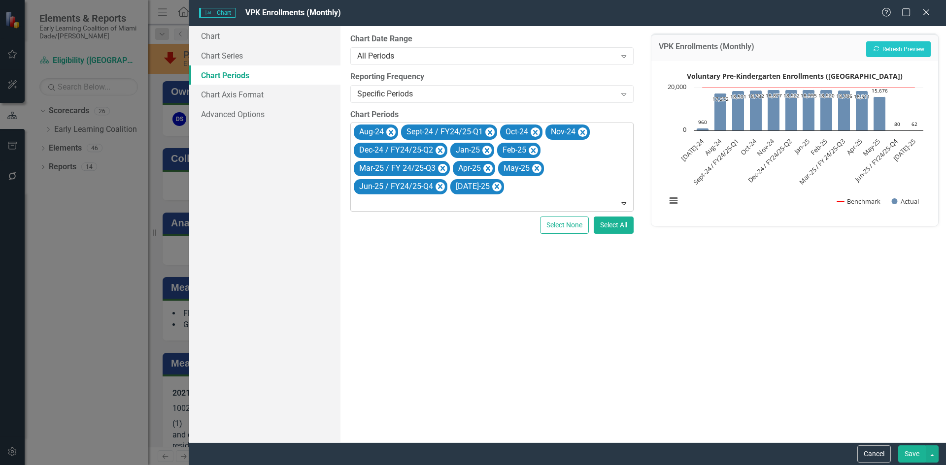
click at [627, 206] on icon "Expand" at bounding box center [624, 203] width 10 height 8
click at [912, 457] on button "Save" at bounding box center [912, 454] width 28 height 17
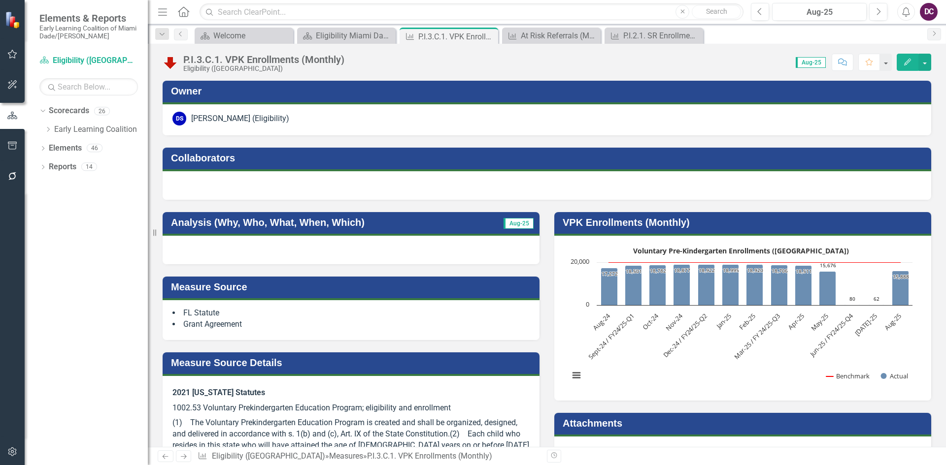
click at [695, 217] on h3 "VPK Enrollments (Monthly)" at bounding box center [743, 222] width 363 height 11
click at [547, 383] on div "VPK Enrollments (Monthly) Voluntary Pre-Kindergarten Enrollments (Miami Dade) C…" at bounding box center [743, 300] width 392 height 201
click at [640, 30] on div "P.I.2.1. SR Enrollments (Monthly)" at bounding box center [655, 36] width 65 height 12
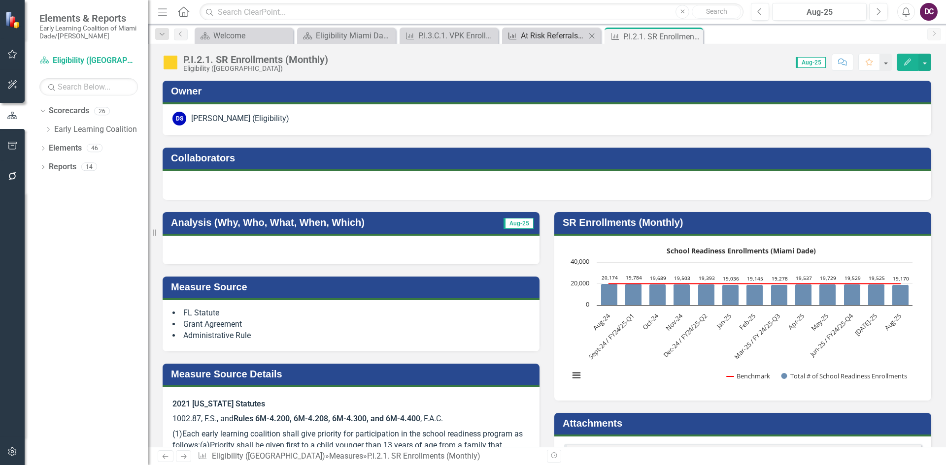
click at [553, 33] on div "At Risk Referrals (Monthly)" at bounding box center [553, 36] width 65 height 12
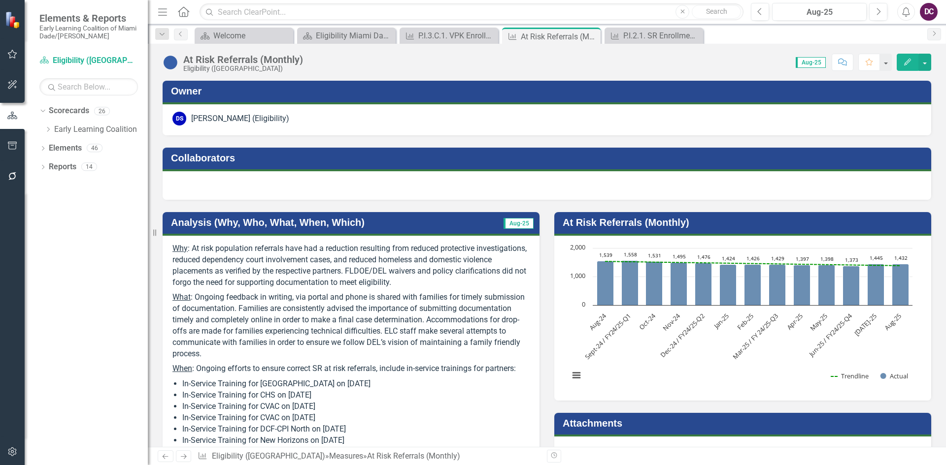
click at [778, 143] on div "Collaborators" at bounding box center [546, 167] width 783 height 65
click at [641, 35] on div "P.I.2.1. SR Enrollments (Monthly)" at bounding box center [655, 36] width 65 height 12
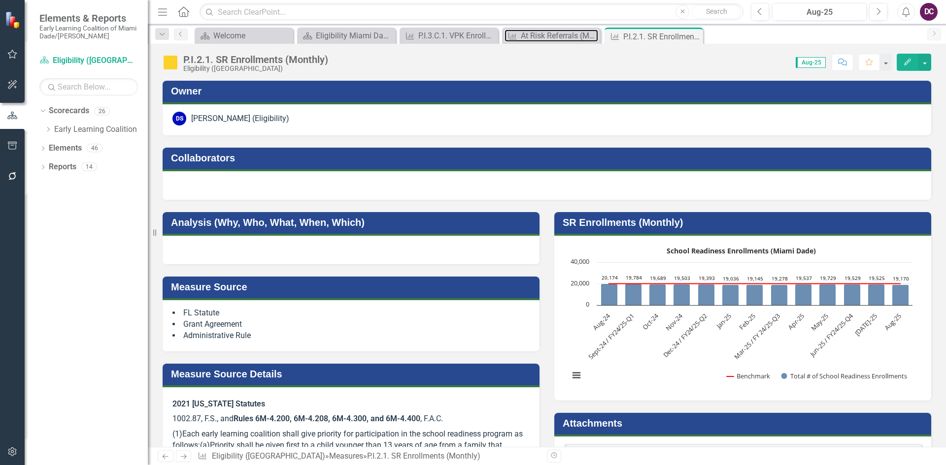
click at [548, 35] on div "At Risk Referrals (Monthly)" at bounding box center [559, 36] width 77 height 12
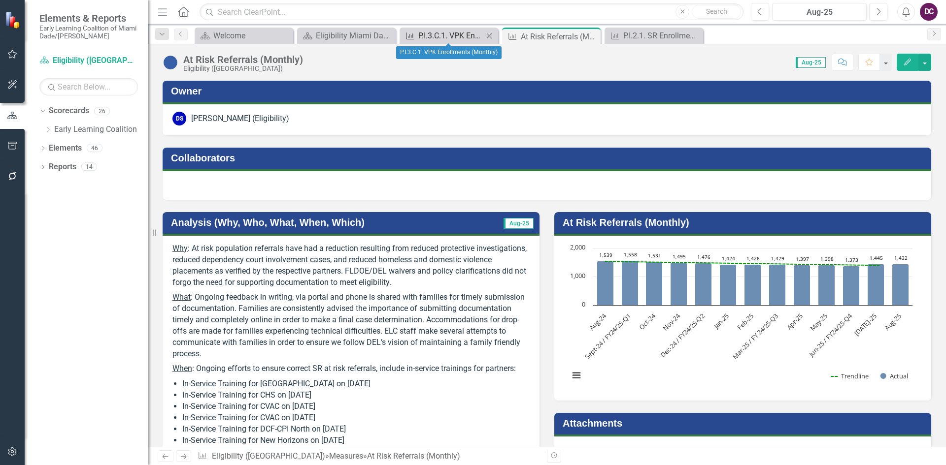
click at [460, 34] on div "P.I.3.C.1. VPK Enrollments (Monthly)" at bounding box center [450, 36] width 65 height 12
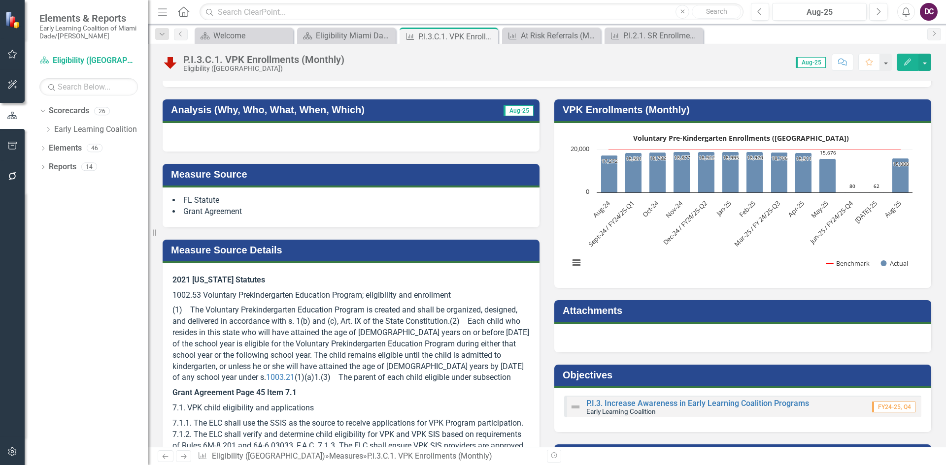
scroll to position [71, 0]
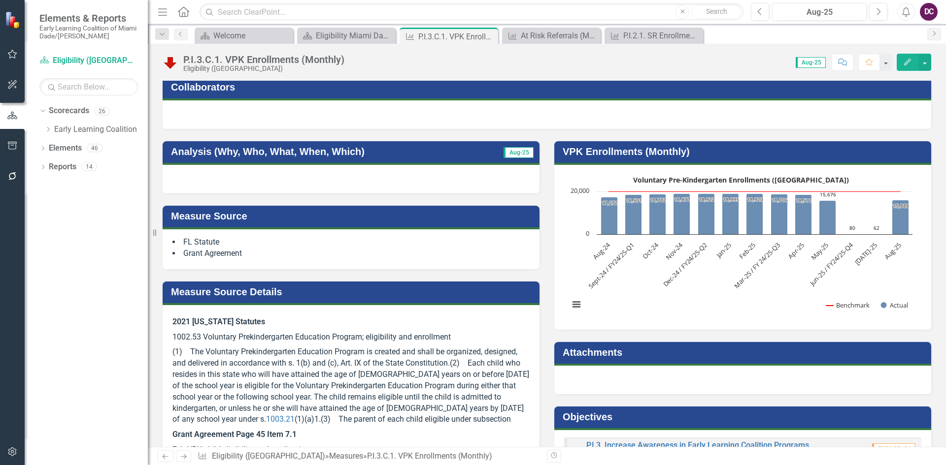
click at [547, 401] on div "Objectives P.I.3. Increase Awareness in Early Learning Coalition Programs Early…" at bounding box center [743, 434] width 392 height 80
click at [547, 391] on div "Attachments" at bounding box center [743, 362] width 392 height 65
click at [540, 348] on div "Measure Source Details 2021 Florida Statutes 1002.53 Voluntary Prekindergarten …" at bounding box center [351, 394] width 392 height 250
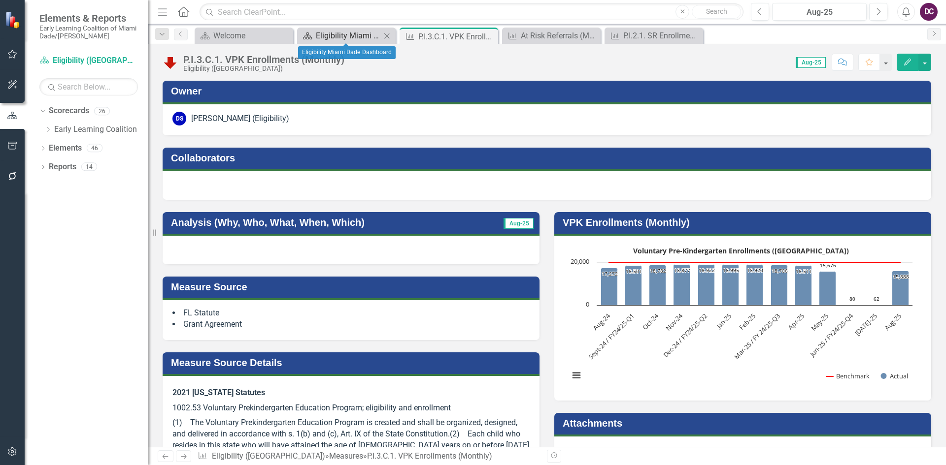
click at [344, 36] on div "Eligibility Miami Dade Dashboard" at bounding box center [348, 36] width 65 height 12
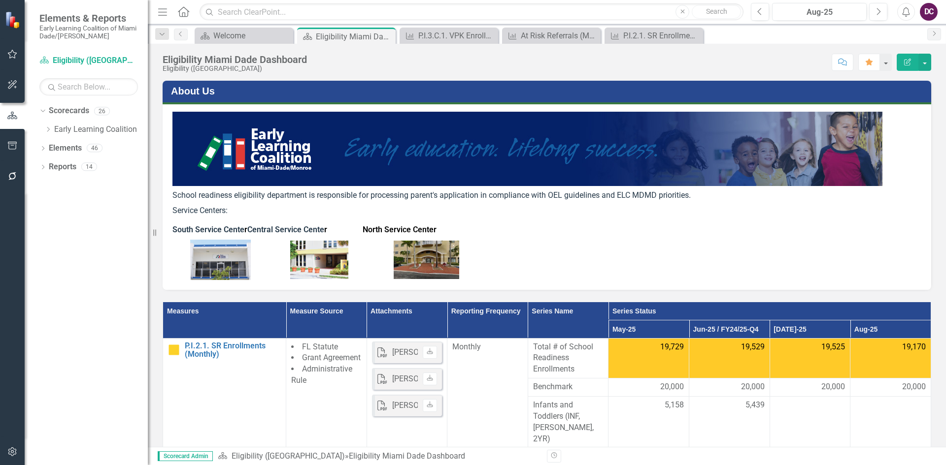
click at [708, 231] on p "South Service Cente r Central Service Cente r North Service Center" at bounding box center [546, 230] width 749 height 15
click at [67, 129] on link "Early Learning Coalition" at bounding box center [101, 129] width 94 height 11
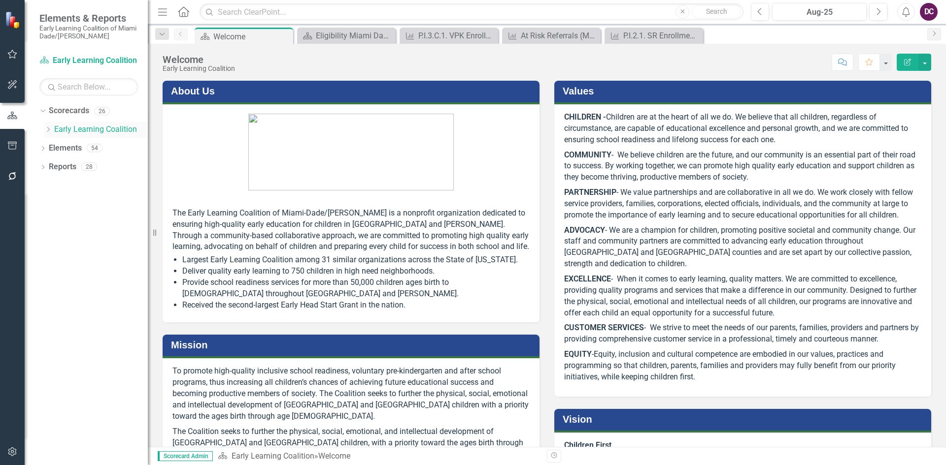
click at [48, 131] on icon "Dropdown" at bounding box center [47, 130] width 7 height 6
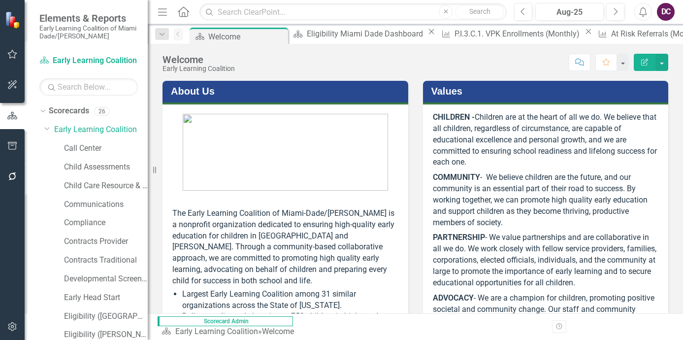
click at [16, 294] on div at bounding box center [12, 252] width 25 height 120
